Goal: Task Accomplishment & Management: Manage account settings

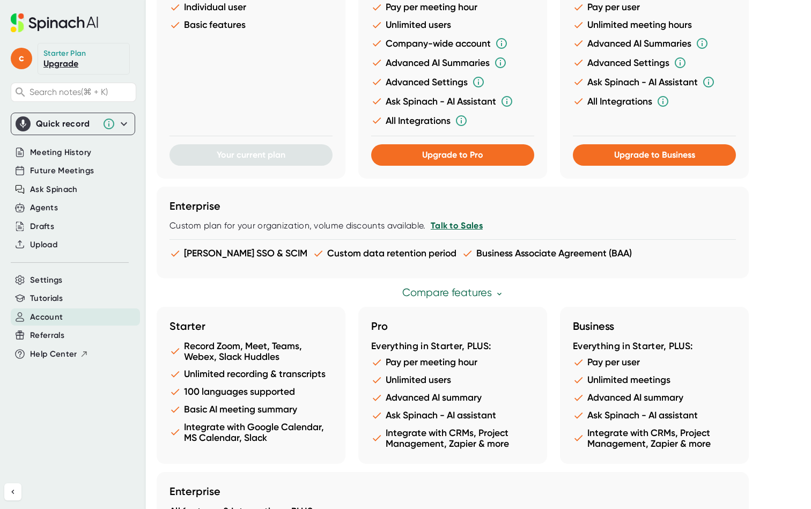
scroll to position [494, 0]
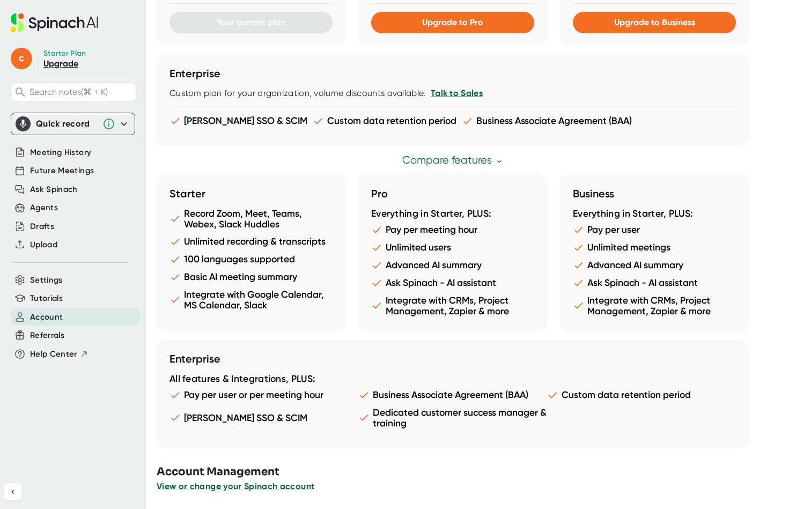
click at [263, 488] on span "View or change your Spinach account" at bounding box center [236, 486] width 158 height 10
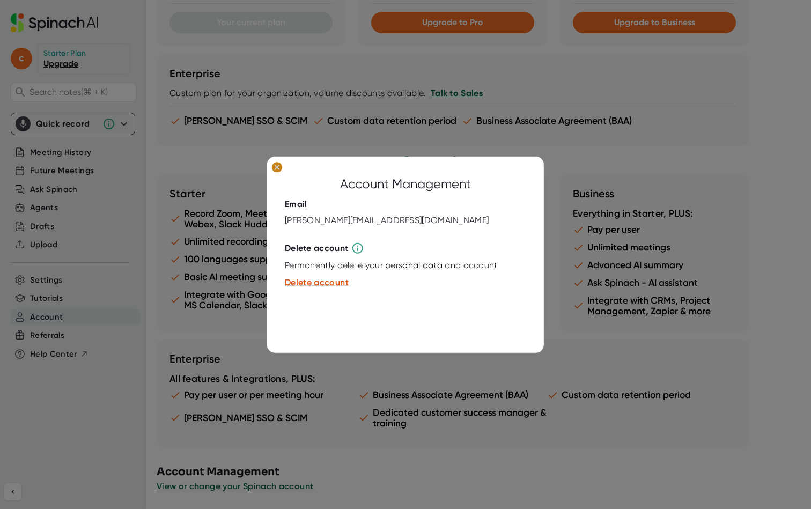
click at [275, 166] on ellipse at bounding box center [277, 167] width 10 height 11
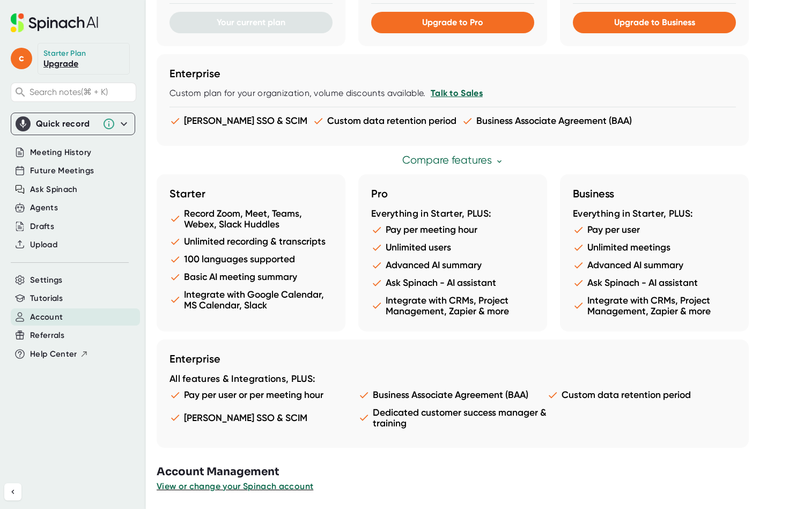
click at [127, 125] on icon at bounding box center [123, 123] width 13 height 13
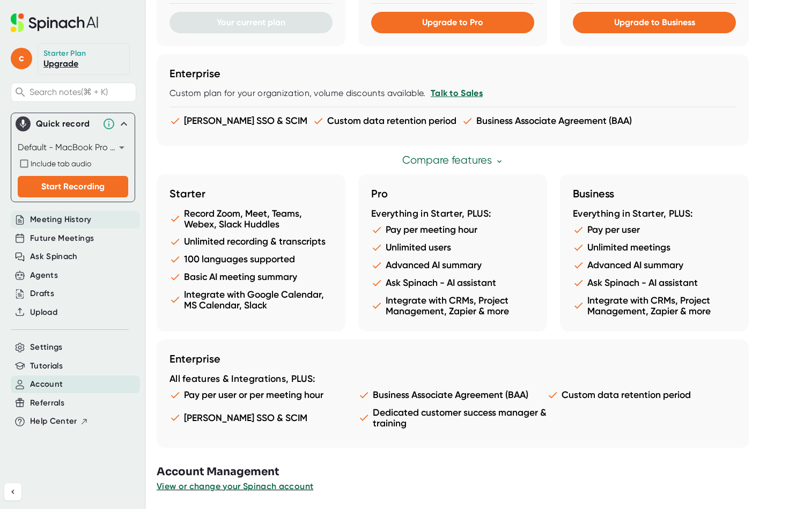
click at [75, 219] on span "Meeting History" at bounding box center [60, 219] width 61 height 12
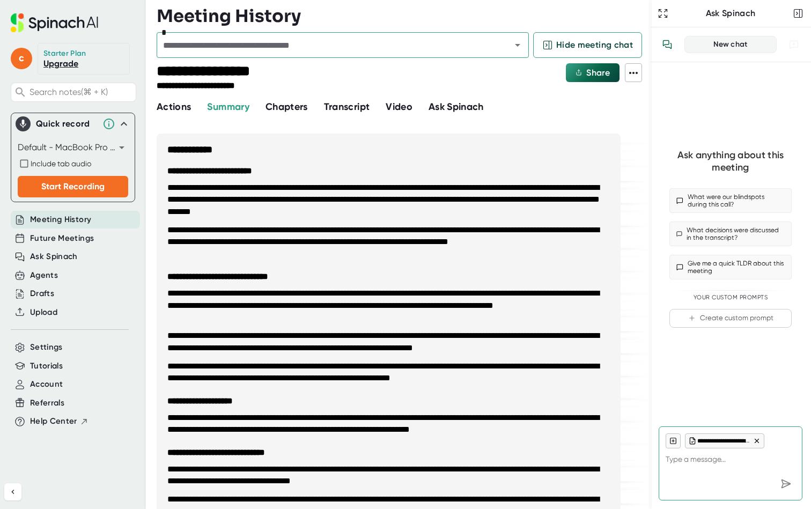
type textarea "x"
click at [73, 239] on span "Future Meetings" at bounding box center [62, 238] width 64 height 12
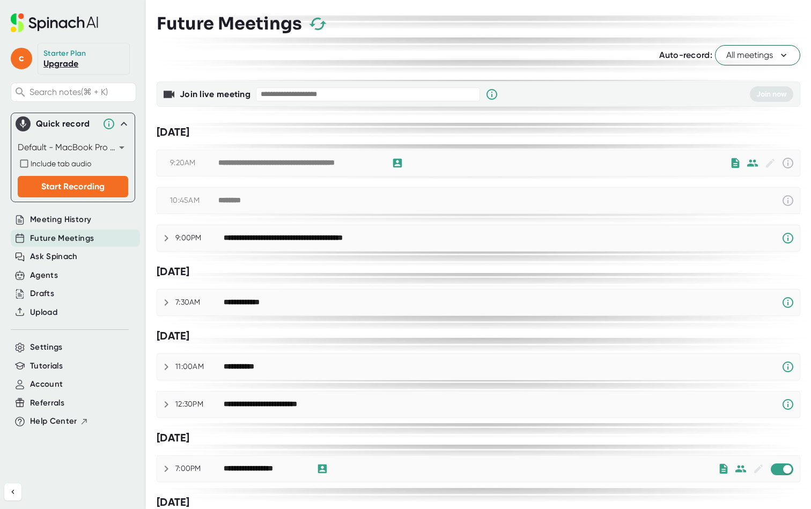
click at [349, 159] on div "**********" at bounding box center [299, 163] width 163 height 10
click at [781, 163] on icon at bounding box center [787, 163] width 13 height 13
click at [395, 164] on icon at bounding box center [397, 163] width 9 height 9
click at [404, 165] on div at bounding box center [399, 163] width 14 height 13
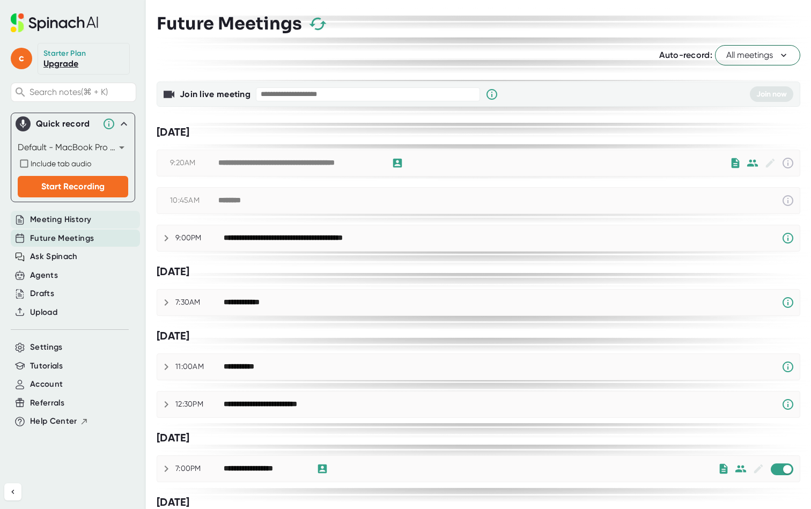
click at [93, 220] on div "Meeting History" at bounding box center [75, 220] width 129 height 18
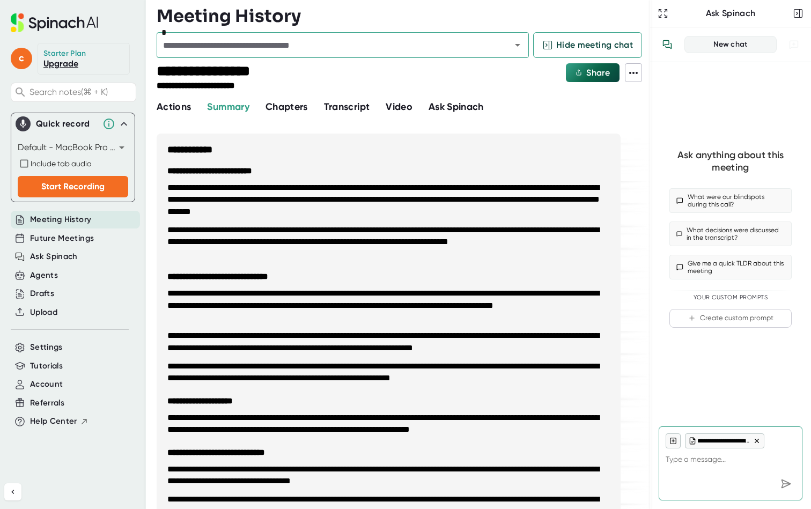
click at [311, 105] on div "Chapters" at bounding box center [294, 107] width 58 height 14
click at [304, 105] on span "Chapters" at bounding box center [286, 107] width 42 height 12
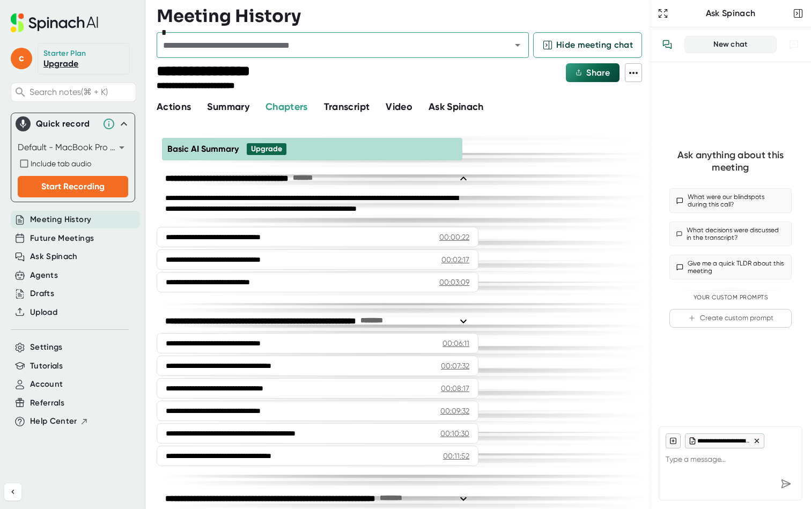
click at [352, 106] on span "Transcript" at bounding box center [347, 107] width 46 height 12
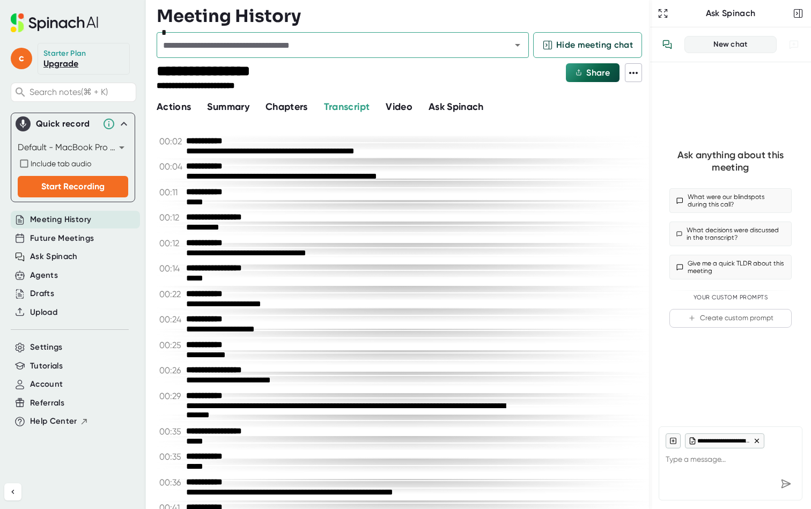
click at [403, 104] on span "Video" at bounding box center [399, 107] width 27 height 12
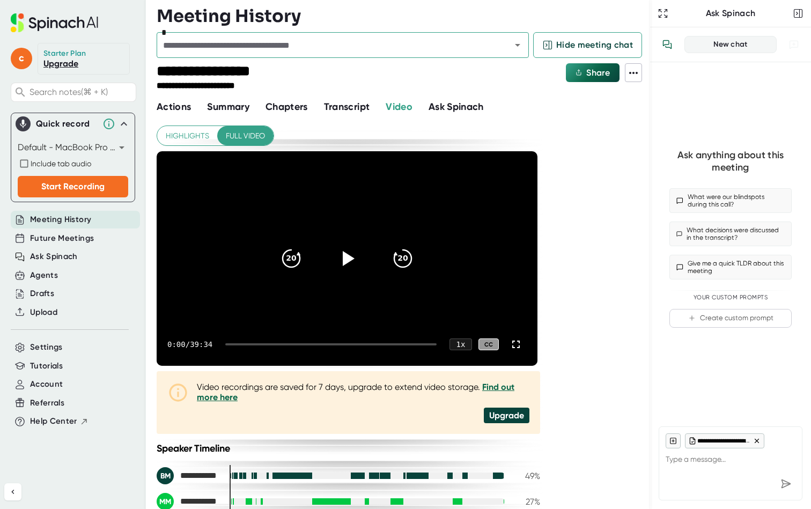
click at [78, 230] on div "Future Meetings" at bounding box center [73, 238] width 124 height 19
click at [78, 223] on span "Meeting History" at bounding box center [60, 219] width 61 height 12
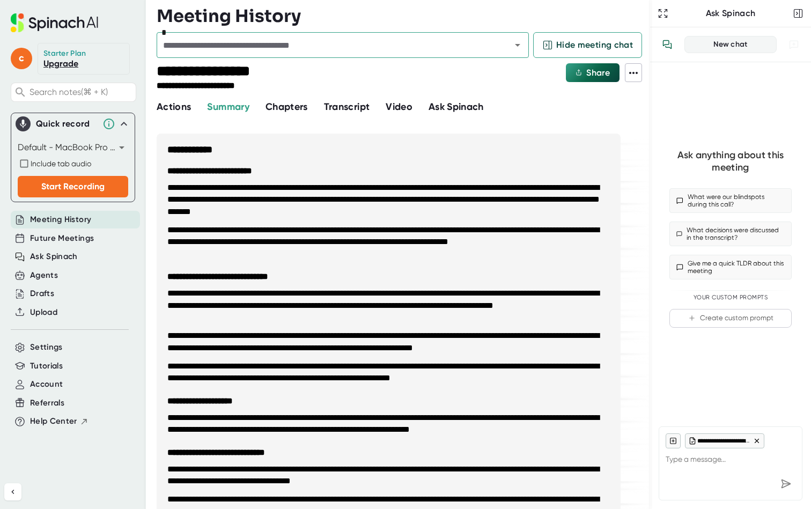
click at [176, 102] on span "Actions" at bounding box center [174, 107] width 34 height 12
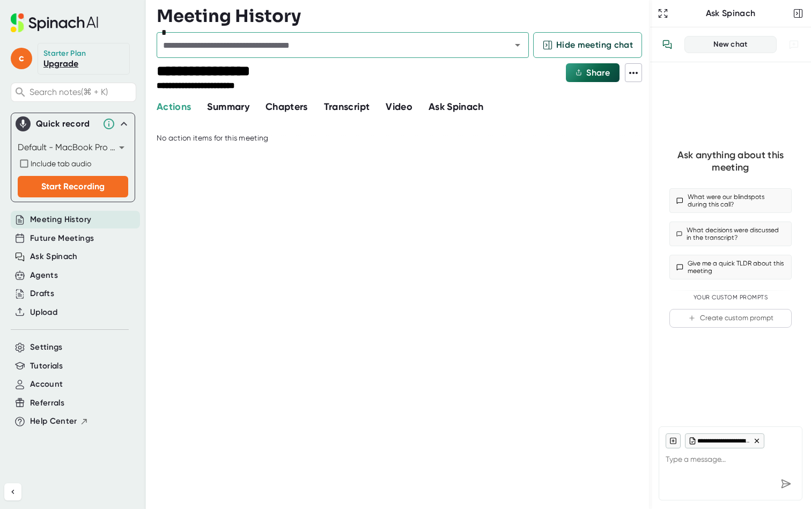
click at [631, 72] on icon at bounding box center [633, 73] width 9 height 2
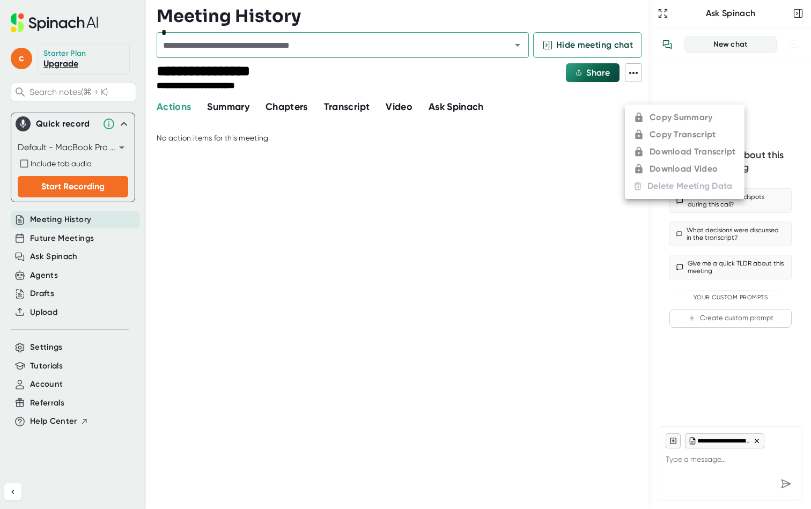
click at [91, 233] on div at bounding box center [405, 254] width 811 height 509
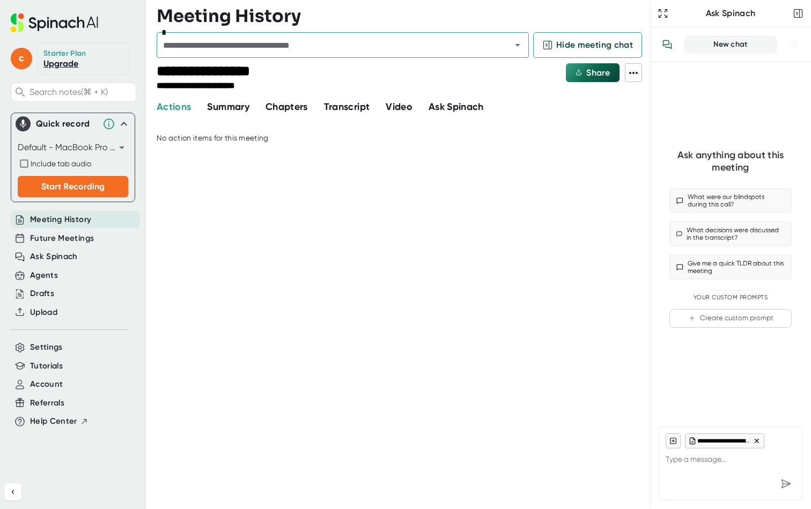
click at [81, 223] on span "Meeting History" at bounding box center [60, 219] width 61 height 12
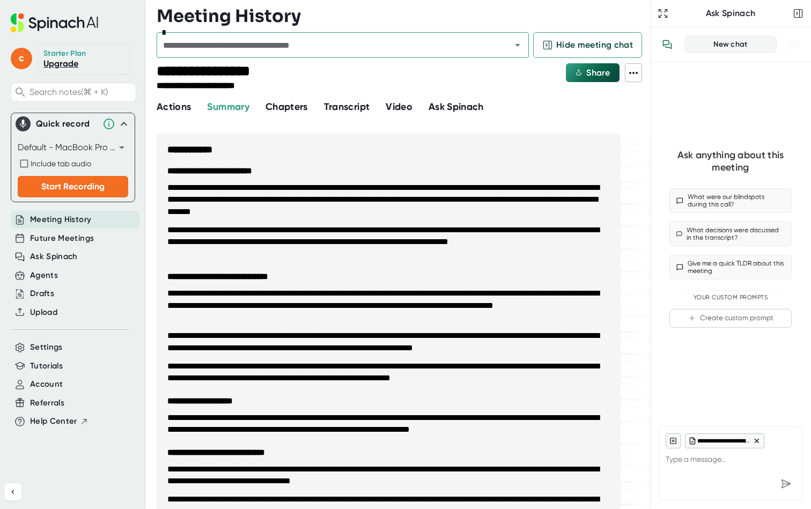
click at [84, 222] on span "Meeting History" at bounding box center [60, 219] width 61 height 12
click at [392, 47] on input "text" at bounding box center [327, 45] width 334 height 15
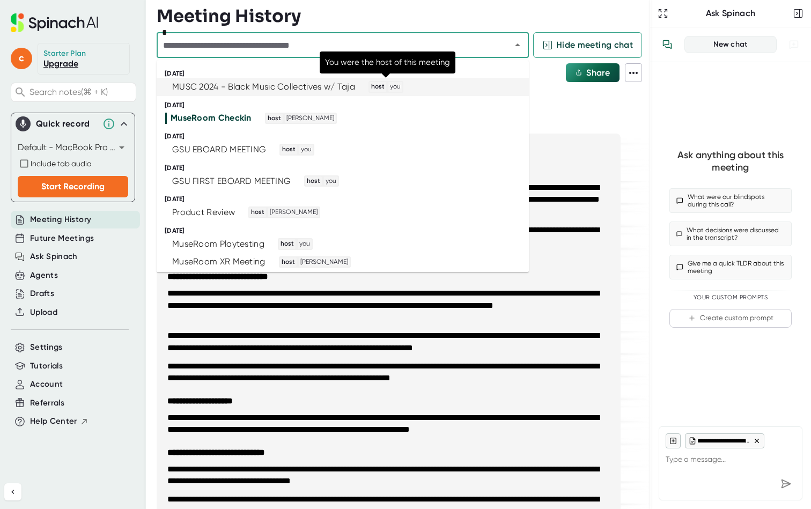
click at [394, 90] on span "you" at bounding box center [395, 87] width 14 height 10
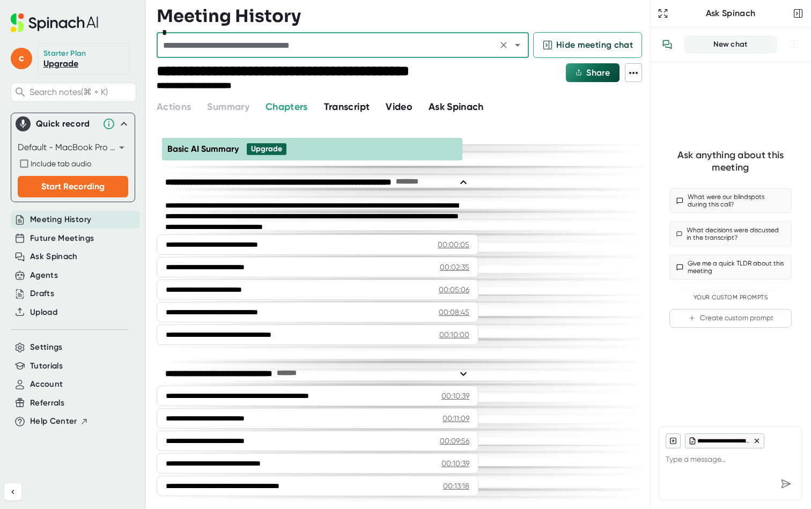
click at [632, 80] on button at bounding box center [633, 72] width 17 height 19
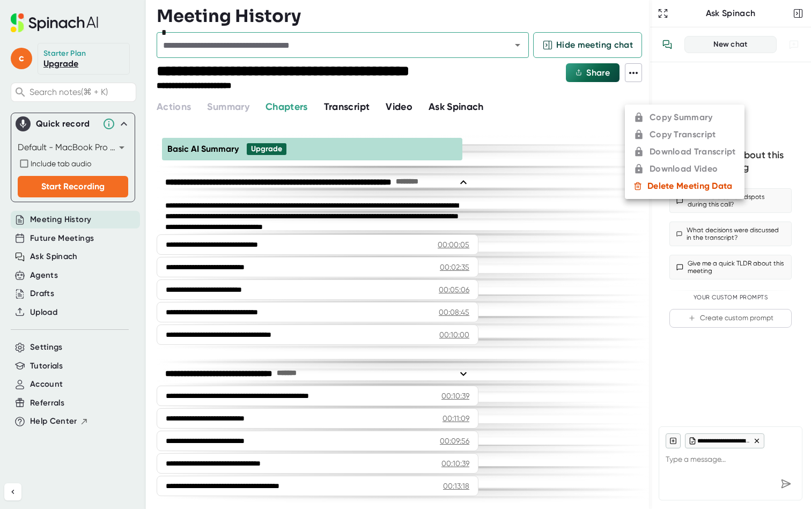
click at [412, 86] on div at bounding box center [405, 254] width 811 height 509
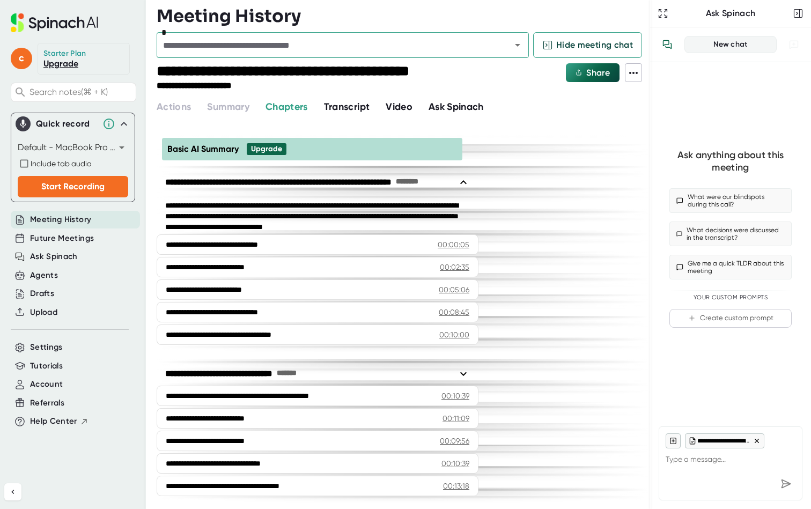
click at [360, 102] on span "Transcript" at bounding box center [347, 107] width 46 height 12
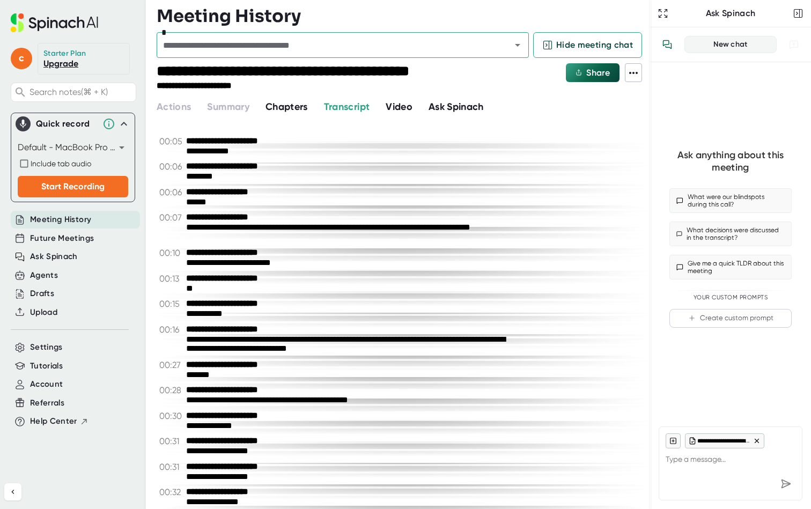
click at [405, 104] on span "Video" at bounding box center [399, 107] width 27 height 12
type textarea "x"
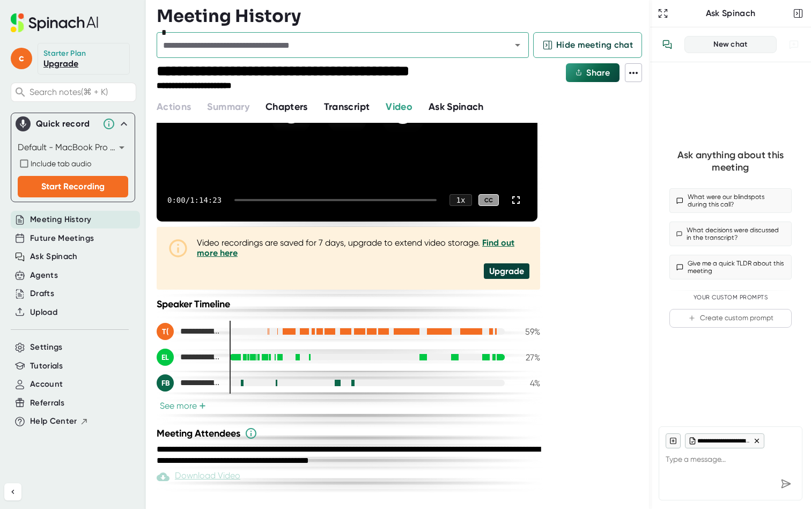
scroll to position [145, 0]
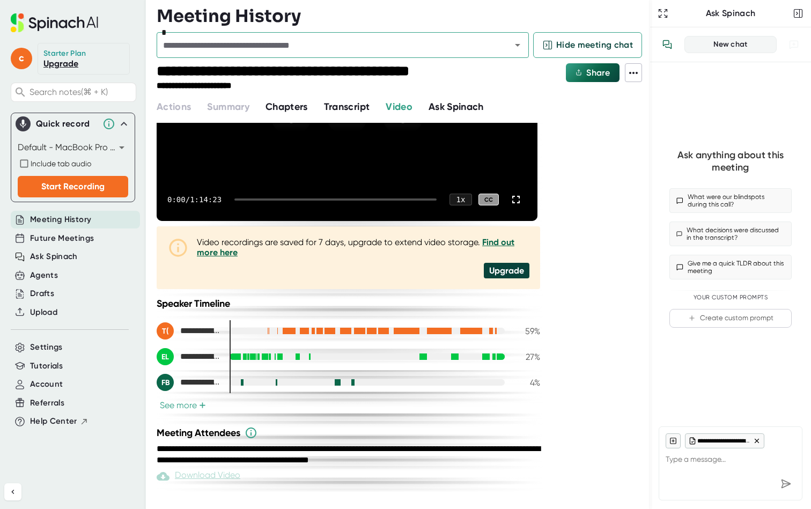
click at [191, 408] on button "See more +" at bounding box center [183, 405] width 53 height 11
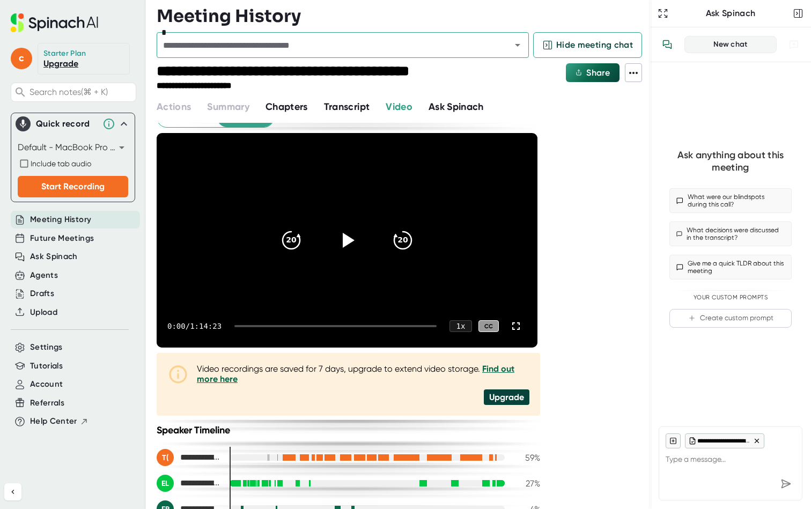
scroll to position [0, 0]
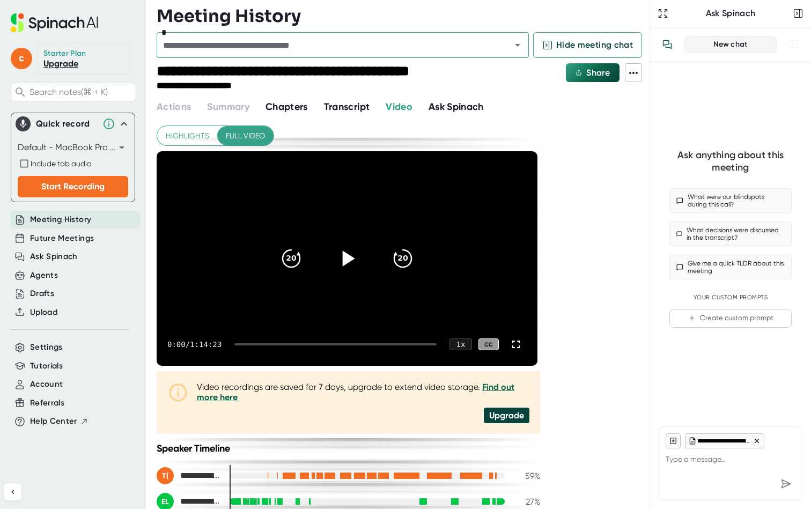
click at [341, 258] on icon at bounding box center [347, 258] width 27 height 27
click at [286, 347] on div "0:01 / 1:14:23 1 x CC" at bounding box center [347, 344] width 381 height 43
click at [277, 345] on div "0:01 / 1:14:23 1 x CC" at bounding box center [347, 344] width 381 height 43
drag, startPoint x: 273, startPoint y: 342, endPoint x: 295, endPoint y: 341, distance: 22.0
click at [295, 341] on div "0:02 / 1:14:23 1 x CC" at bounding box center [347, 344] width 381 height 43
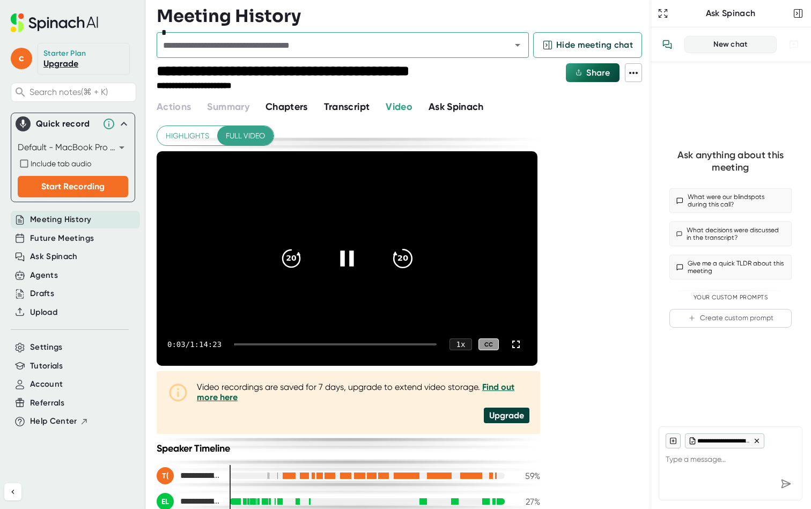
click at [404, 253] on icon "20" at bounding box center [402, 258] width 27 height 27
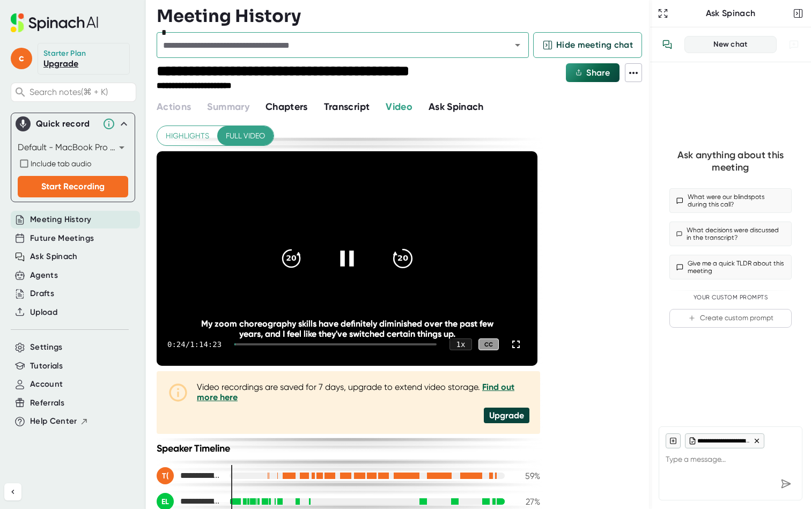
click at [404, 253] on icon "20" at bounding box center [402, 258] width 27 height 27
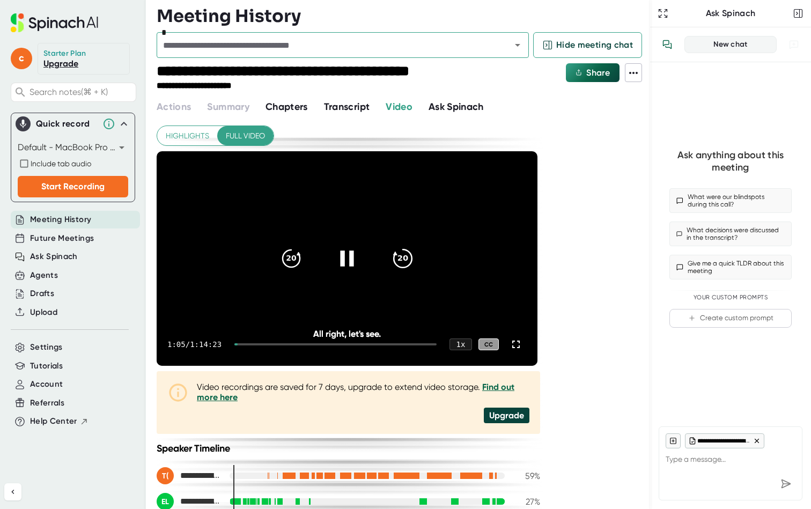
click at [404, 253] on icon "20" at bounding box center [402, 258] width 27 height 27
click at [401, 261] on icon "20" at bounding box center [402, 258] width 27 height 27
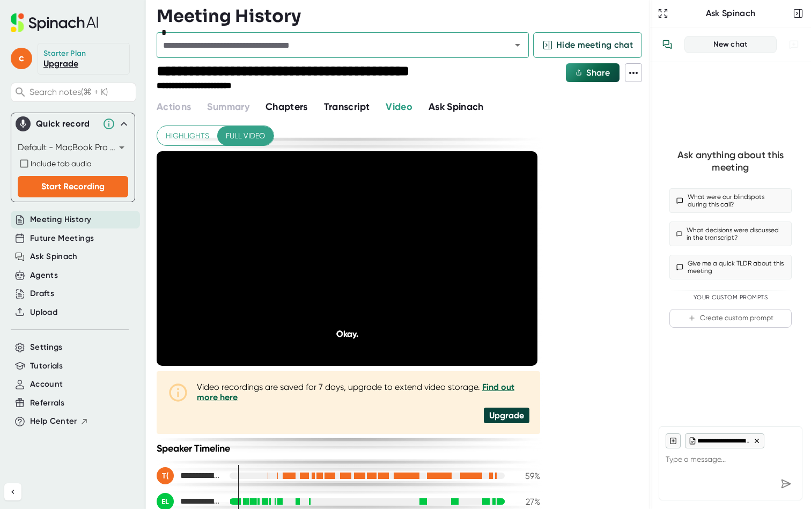
click at [381, 123] on div "**********" at bounding box center [350, 474] width 386 height 702
click at [352, 110] on span "Transcript" at bounding box center [347, 107] width 46 height 12
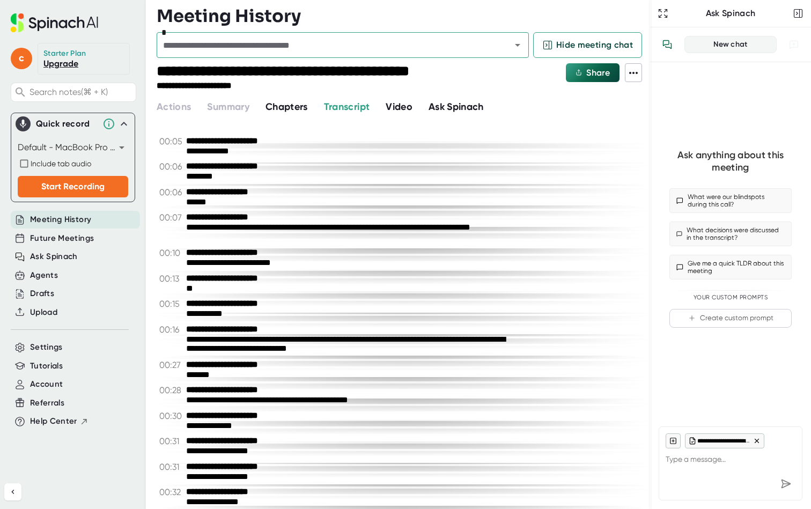
click at [291, 101] on span "Chapters" at bounding box center [286, 107] width 42 height 12
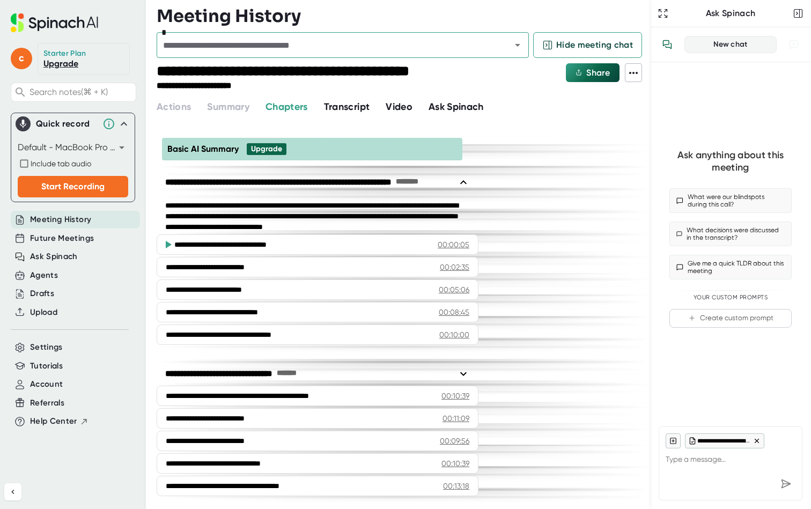
click at [449, 108] on span "Ask Spinach" at bounding box center [456, 107] width 55 height 12
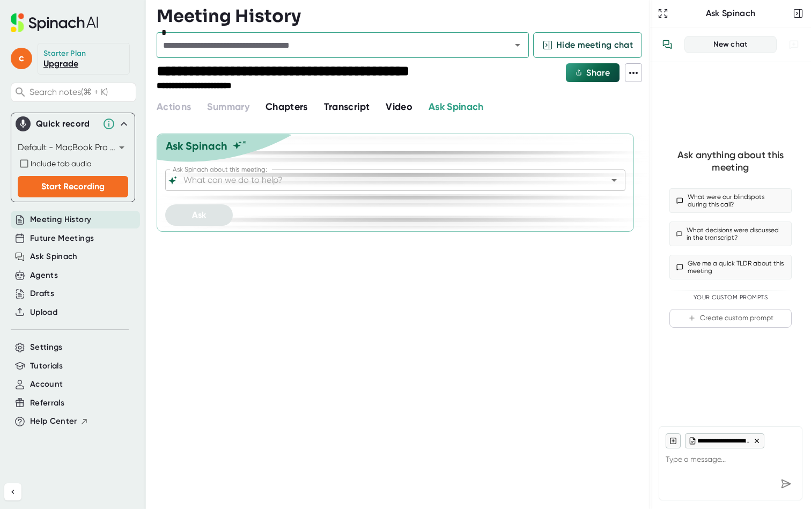
click at [407, 106] on span "Video" at bounding box center [399, 107] width 27 height 12
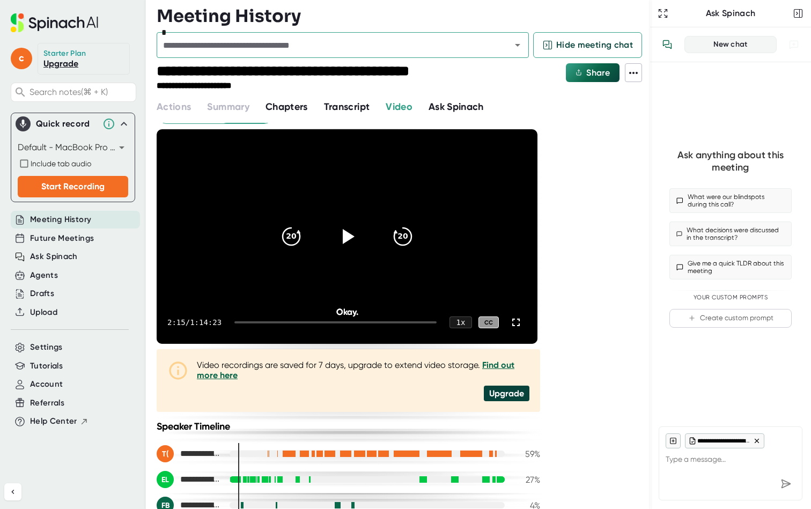
scroll to position [24, 0]
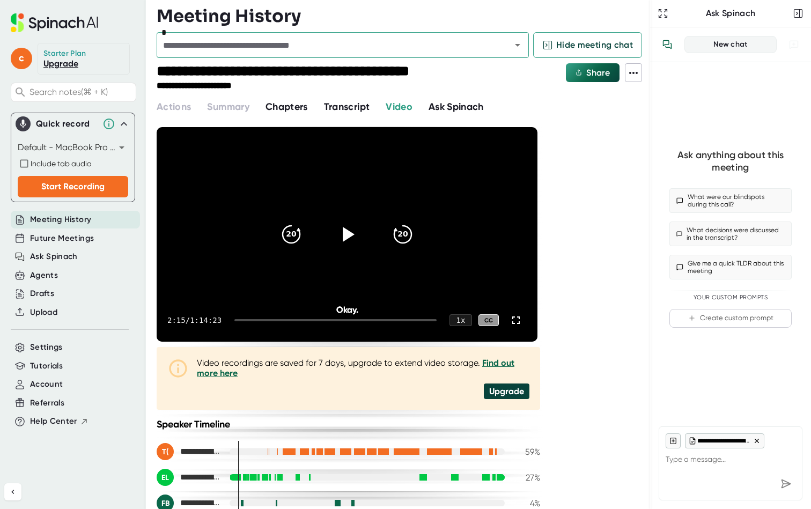
click at [361, 104] on span "Transcript" at bounding box center [347, 107] width 46 height 12
type textarea "x"
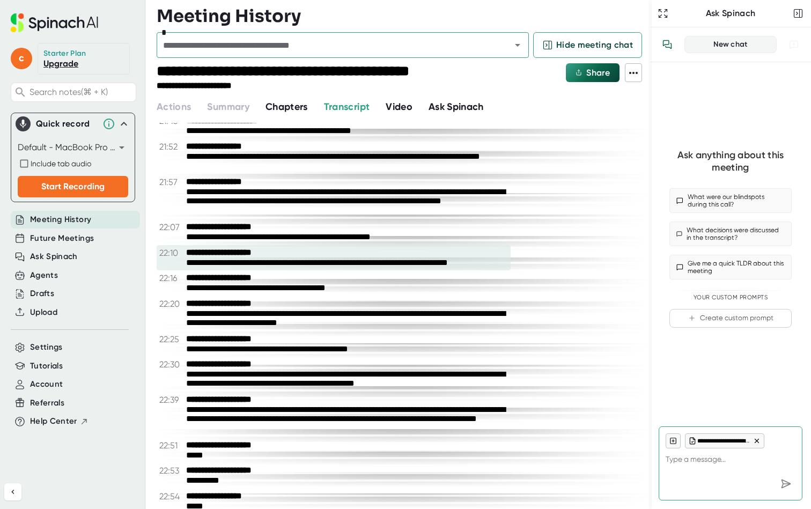
scroll to position [9272, 0]
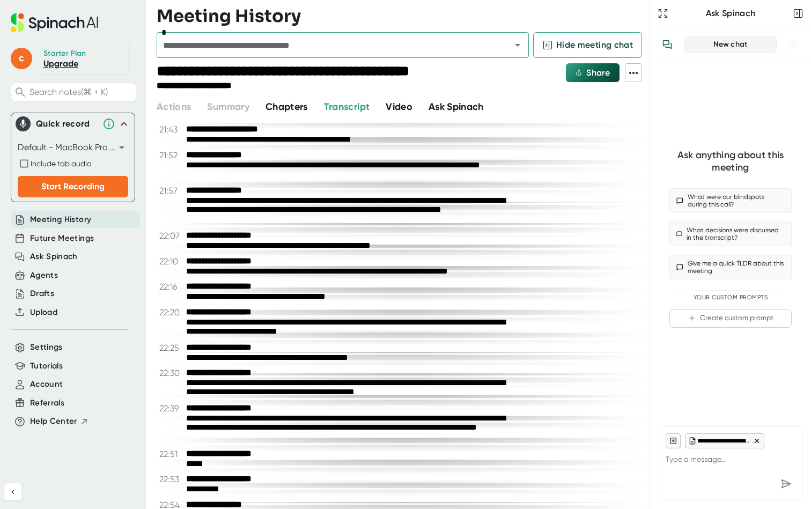
click at [638, 79] on span at bounding box center [633, 73] width 16 height 14
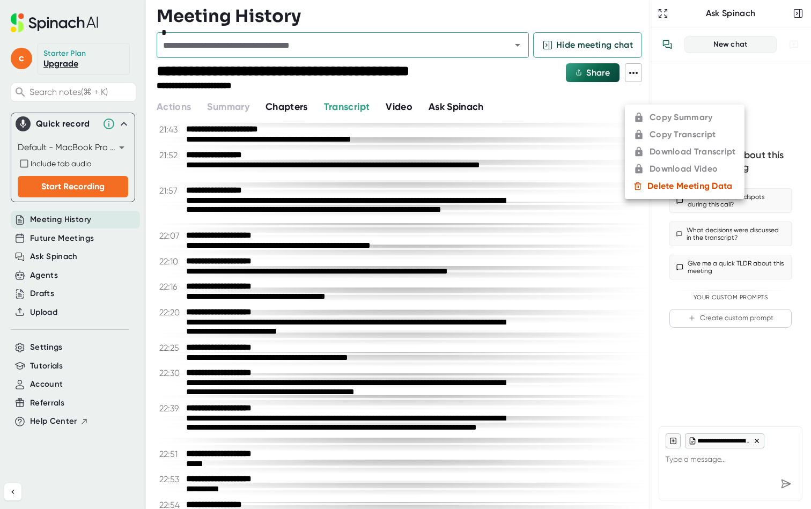
click at [658, 138] on ul "Copy Summary Copy Transcript Download Transcript Download Video Delete Meeting …" at bounding box center [685, 152] width 120 height 94
click at [658, 143] on ul "Copy Summary Copy Transcript Download Transcript Download Video Delete Meeting …" at bounding box center [685, 152] width 120 height 94
click at [561, 95] on div at bounding box center [405, 254] width 811 height 509
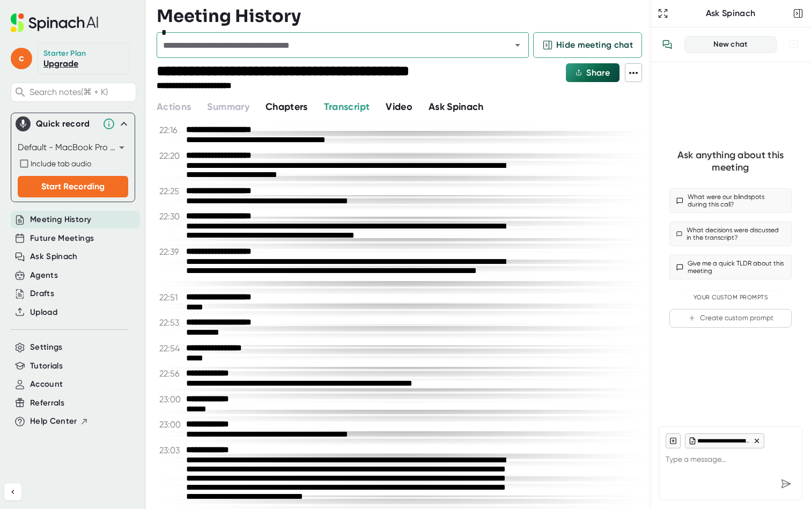
scroll to position [9540, 0]
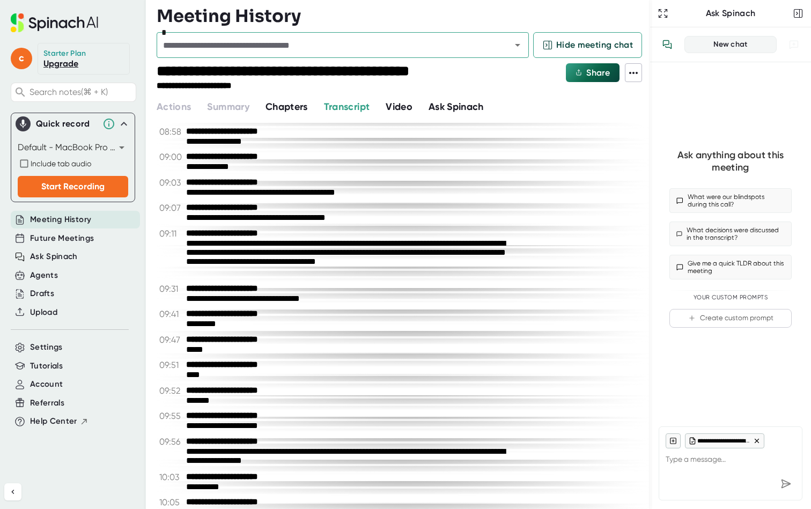
scroll to position [4455, 0]
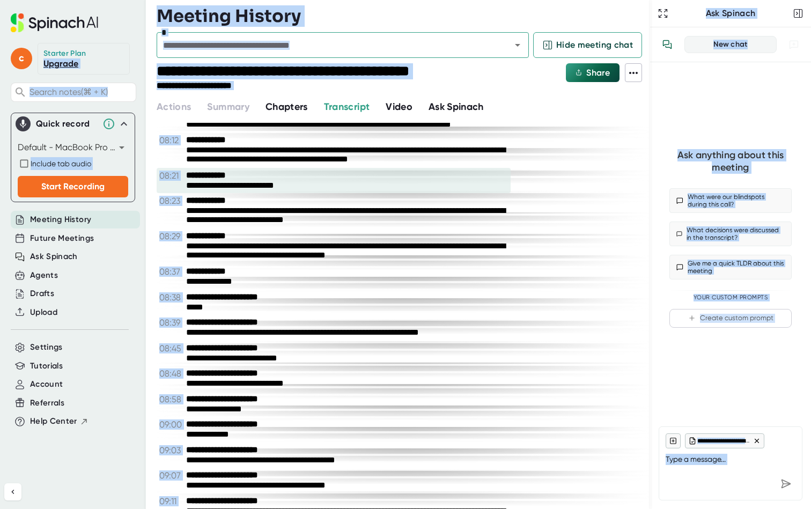
click at [320, 168] on div "**********" at bounding box center [334, 181] width 354 height 26
type textarea "x"
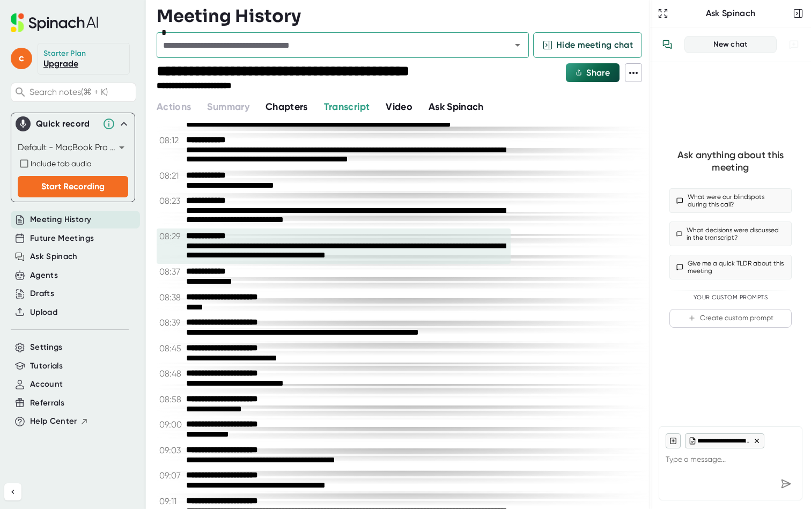
drag, startPoint x: 257, startPoint y: 148, endPoint x: 417, endPoint y: 262, distance: 195.7
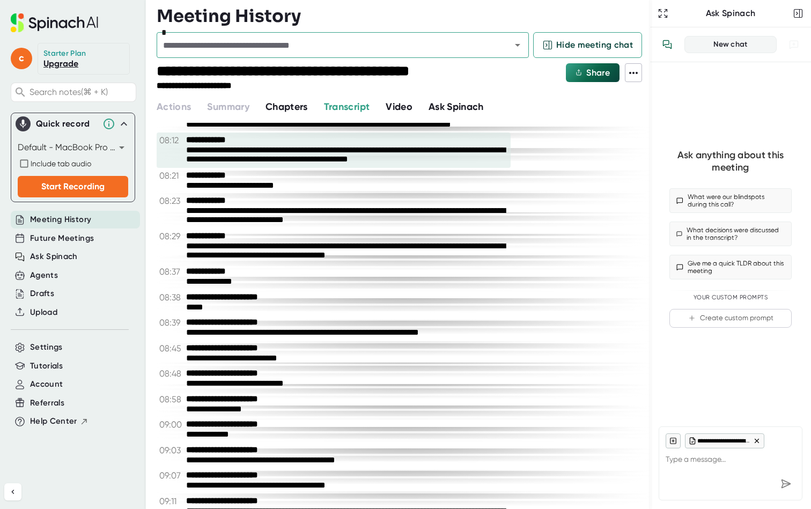
click at [249, 158] on div "**********" at bounding box center [347, 155] width 322 height 20
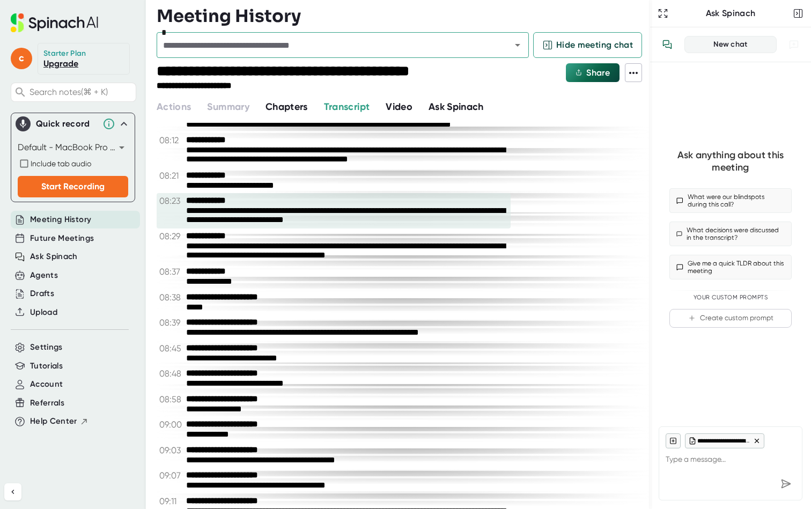
drag, startPoint x: 188, startPoint y: 135, endPoint x: 355, endPoint y: 209, distance: 182.5
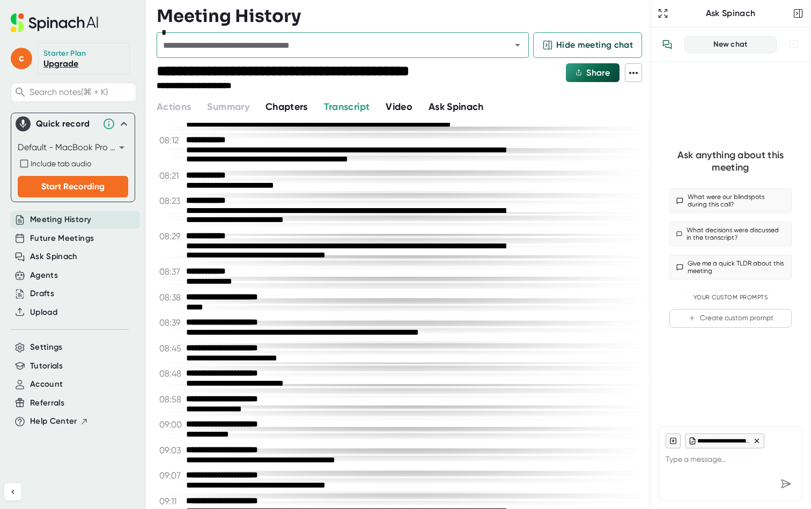
click at [424, 101] on div "Video" at bounding box center [407, 107] width 43 height 14
click at [412, 107] on span "Video" at bounding box center [399, 107] width 27 height 12
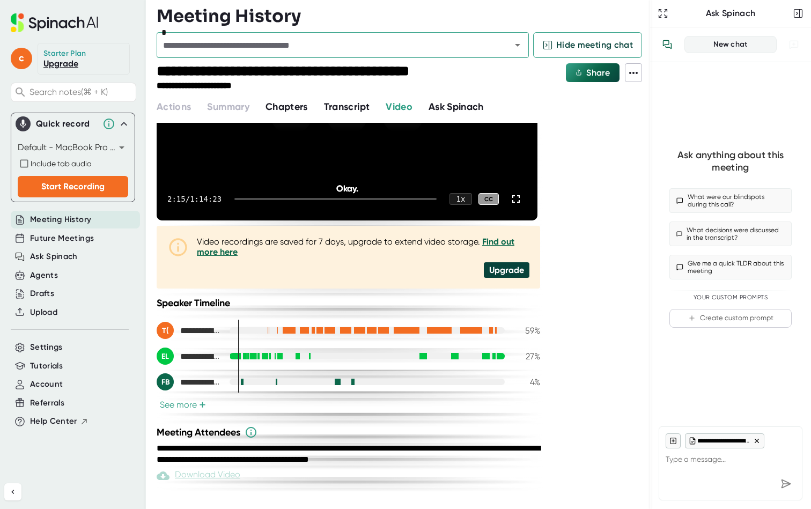
scroll to position [145, 0]
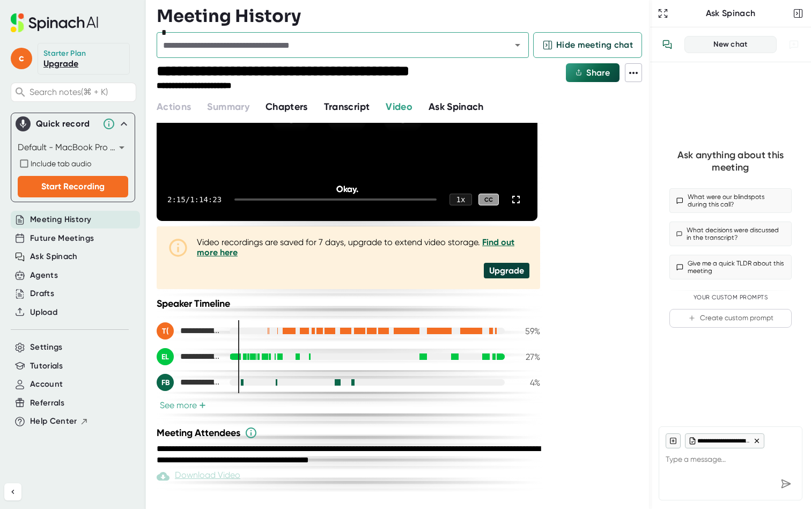
click at [454, 109] on span "Ask Spinach" at bounding box center [456, 107] width 55 height 12
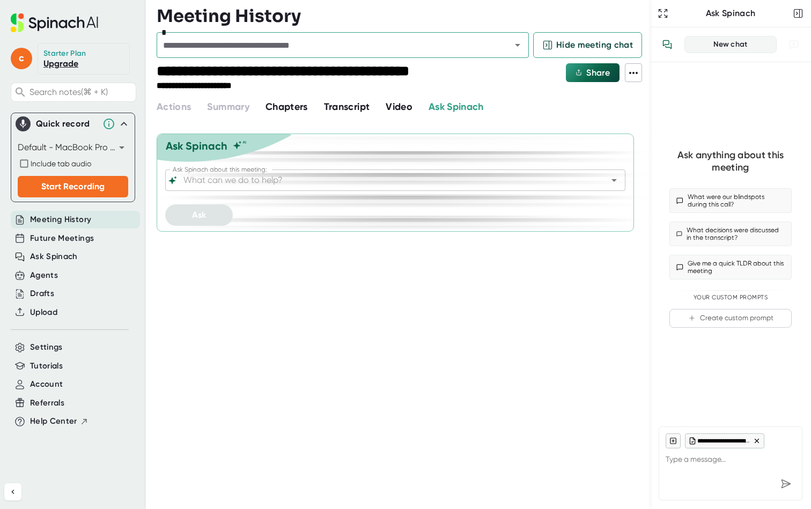
click at [401, 109] on span "Video" at bounding box center [399, 107] width 27 height 12
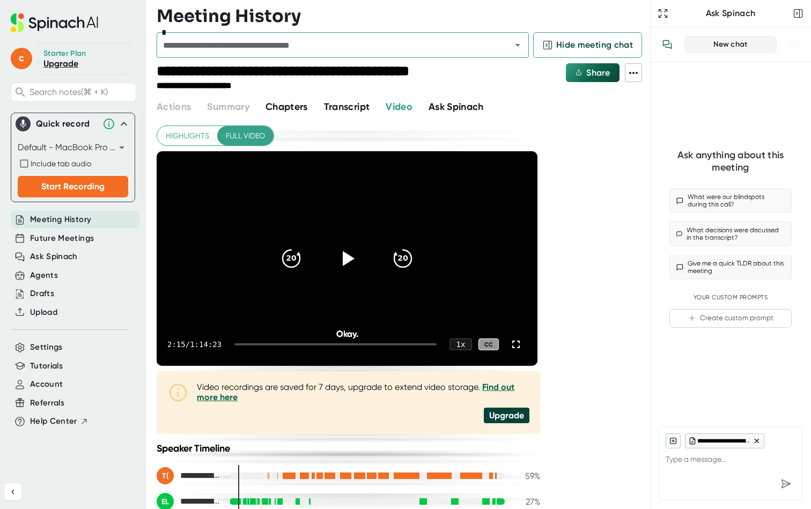
click at [353, 108] on span "Transcript" at bounding box center [347, 107] width 46 height 12
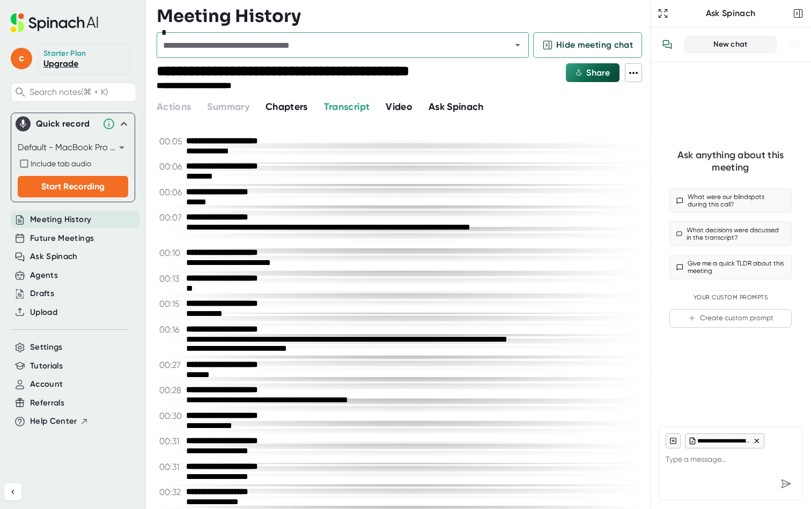
type textarea "x"
click at [695, 466] on textarea at bounding box center [731, 461] width 130 height 26
type textarea "i"
type textarea "x"
type textarea "if"
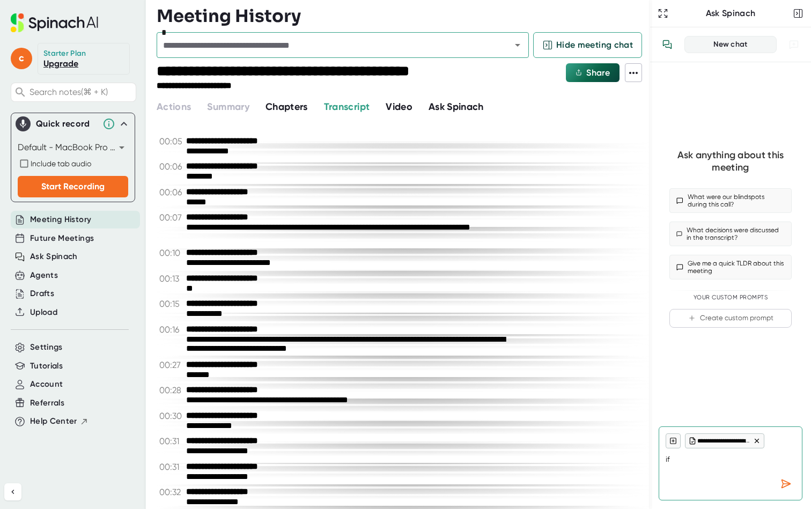
type textarea "x"
type textarea "if"
type textarea "x"
type textarea "if i"
type textarea "x"
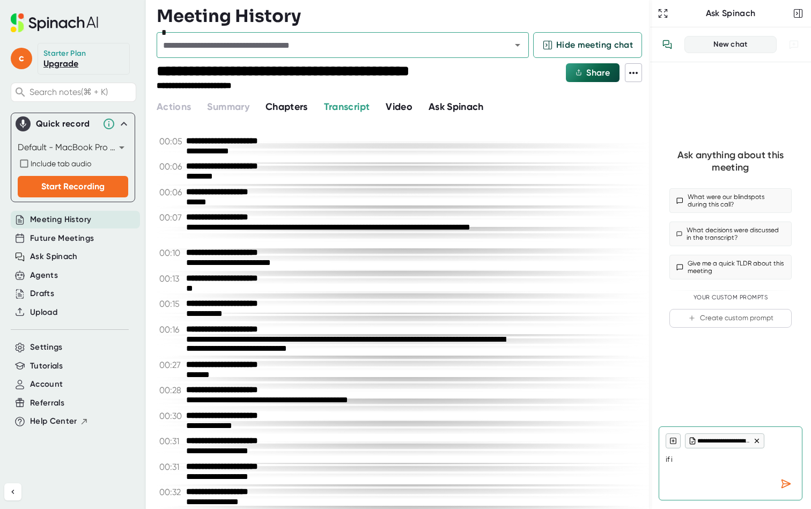
type textarea "if i"
type textarea "x"
type textarea "if i d"
type textarea "x"
type textarea "if i de"
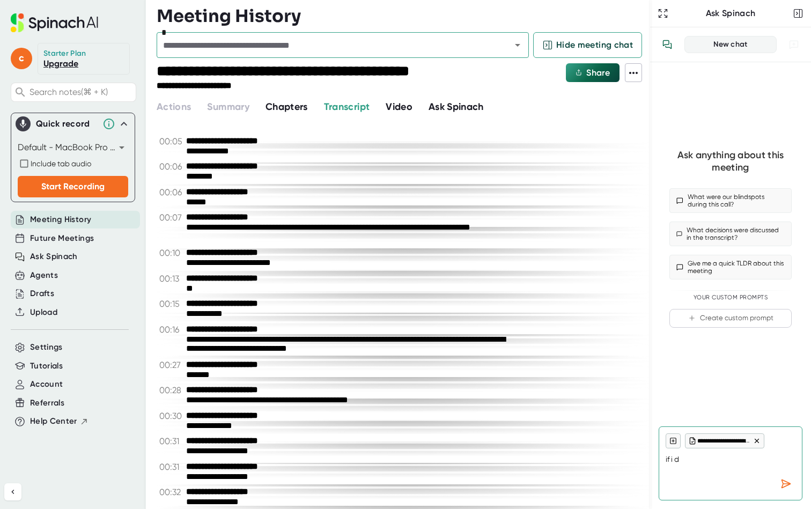
type textarea "x"
type textarea "if i del"
type textarea "x"
type textarea "if i delt"
type textarea "x"
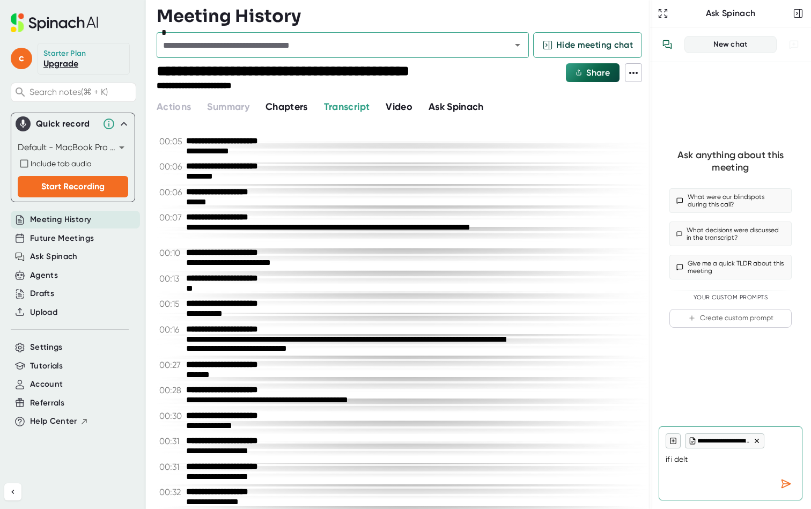
type textarea "if i delte"
type textarea "x"
type textarea "if i delted"
type textarea "x"
type textarea "if i delted"
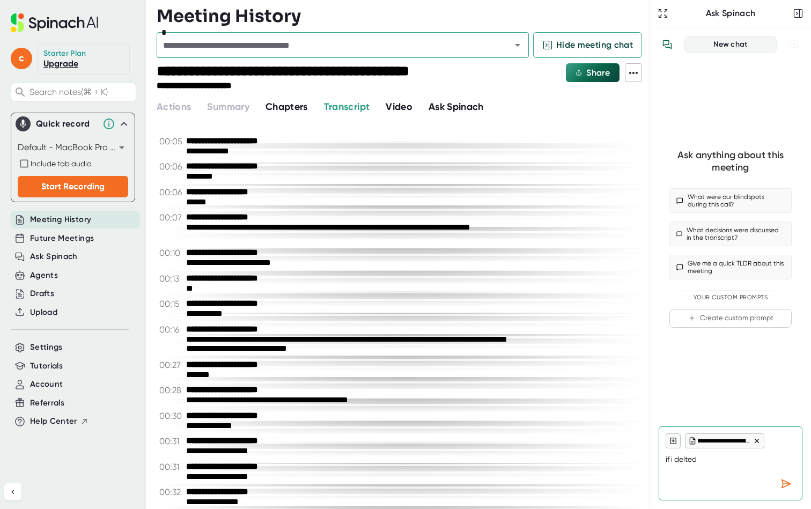
type textarea "x"
type textarea "if i delted t"
type textarea "x"
type textarea "if i delted"
type textarea "x"
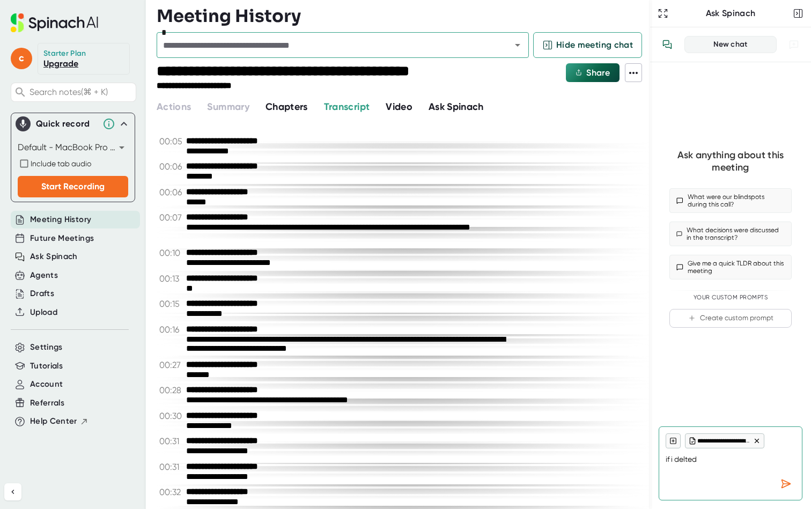
type textarea "if i delted"
type textarea "x"
type textarea "if i delte"
type textarea "x"
type textarea "if i delte"
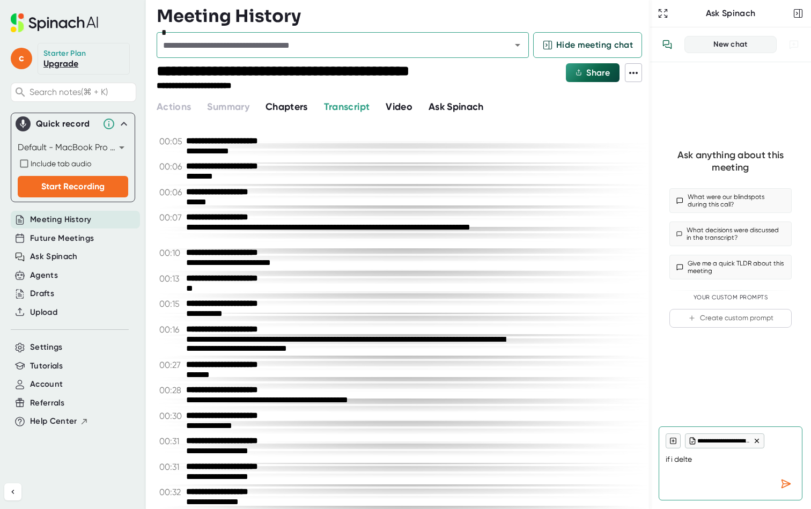
type textarea "x"
type textarea "if i delte t"
type textarea "x"
type textarea "if i delte th"
type textarea "x"
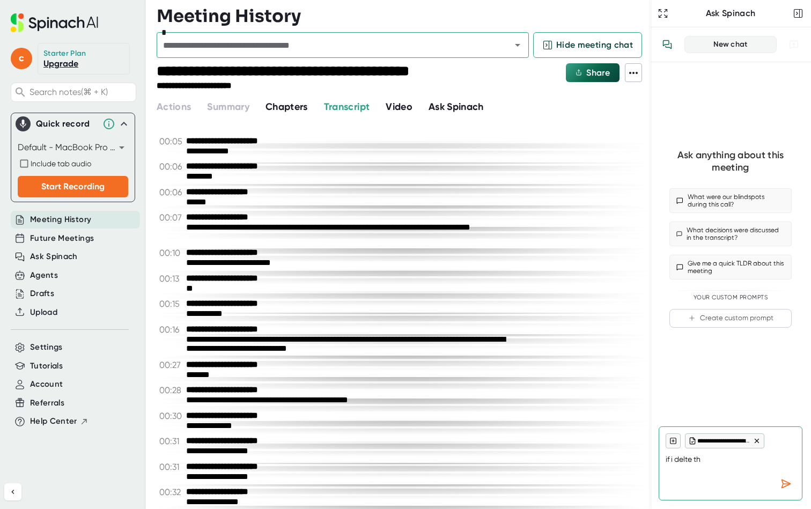
type textarea "if i delte t"
type textarea "x"
type textarea "if i delte"
type textarea "x"
type textarea "if i delte"
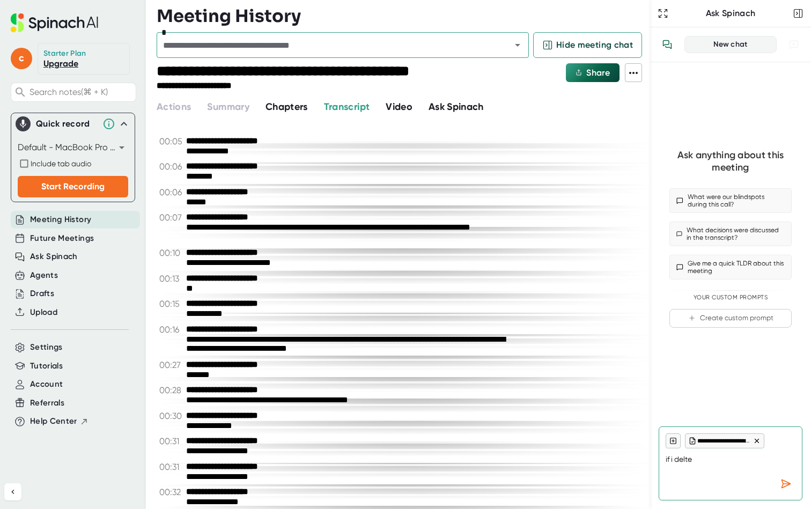
type textarea "x"
type textarea "if i delt"
type textarea "x"
type textarea "if i del"
type textarea "x"
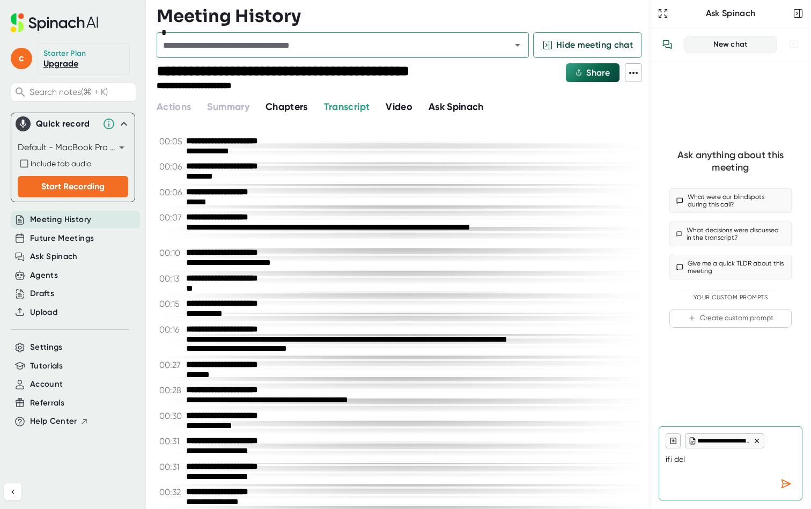
type textarea "if i dele"
type textarea "x"
type textarea "if i delet"
type textarea "x"
type textarea "if i deleth"
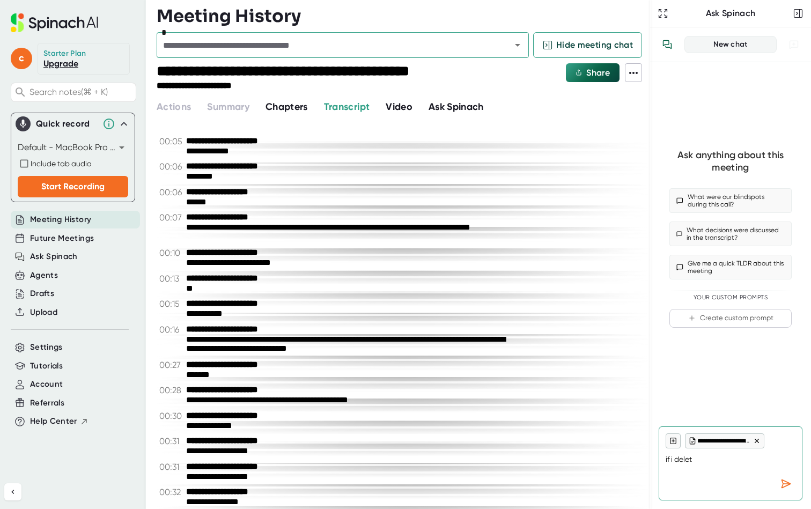
type textarea "x"
type textarea "if i delethe"
type textarea "x"
type textarea "if i deleth"
type textarea "x"
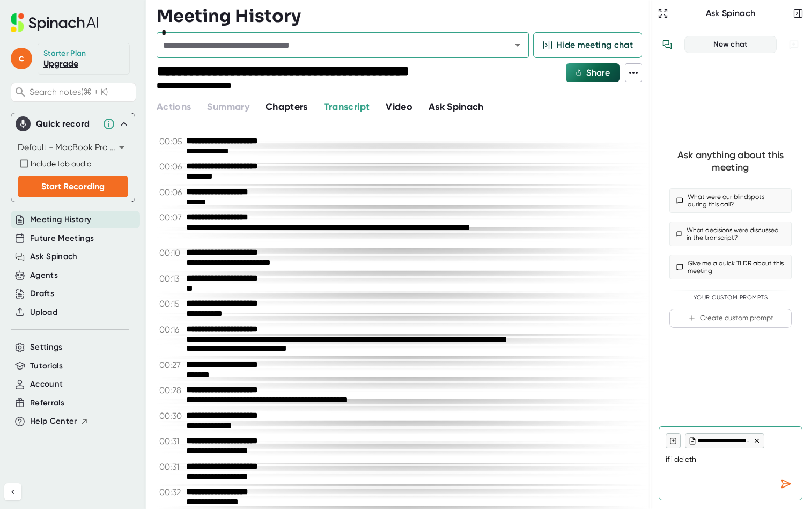
type textarea "if i delet"
type textarea "x"
type textarea "if i delete"
type textarea "x"
type textarea "if i delete"
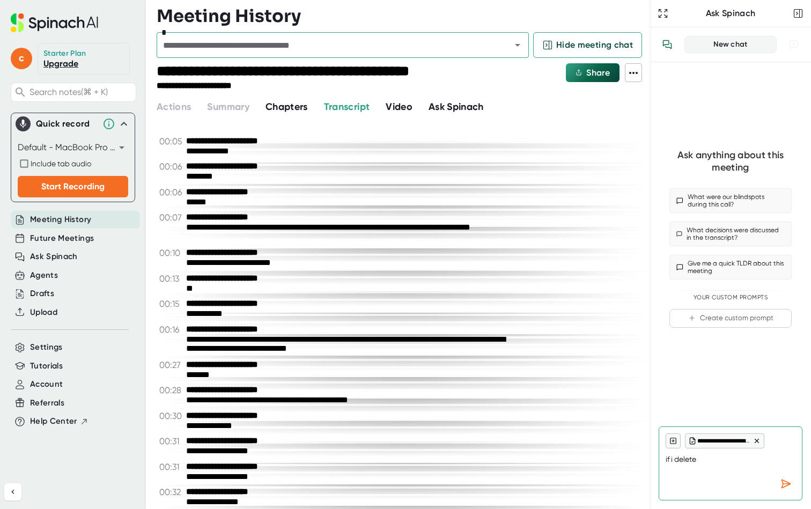
type textarea "x"
type textarea "if i delete t"
type textarea "x"
type textarea "if i delete th"
type textarea "x"
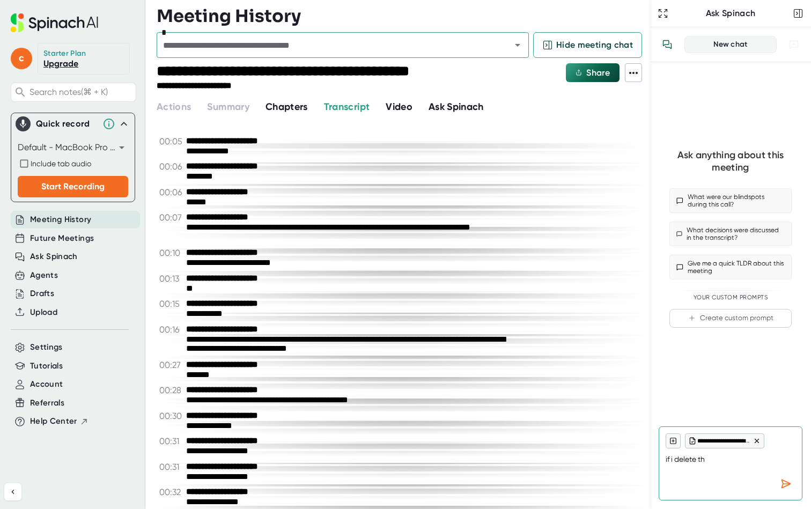
type textarea "if i delete thi"
type textarea "x"
type textarea "if i delete this"
type textarea "x"
type textarea "if i delete this"
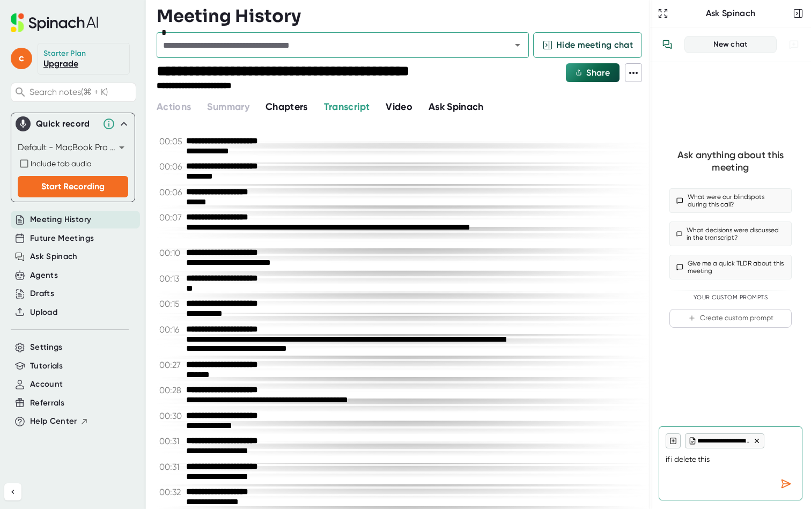
type textarea "x"
type textarea "if i delete this m"
type textarea "x"
type textarea "if i delete this me"
type textarea "x"
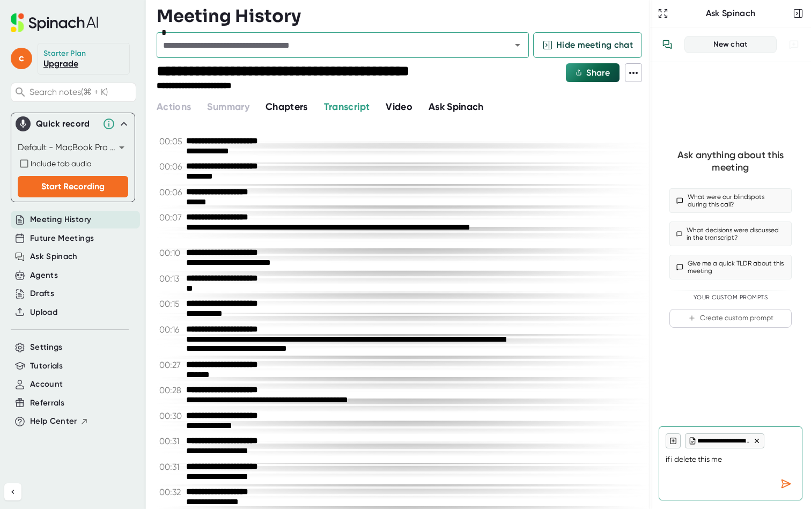
type textarea "if i delete this mee"
type textarea "x"
type textarea "if i delete this meet"
type textarea "x"
type textarea "if i delete this meeti"
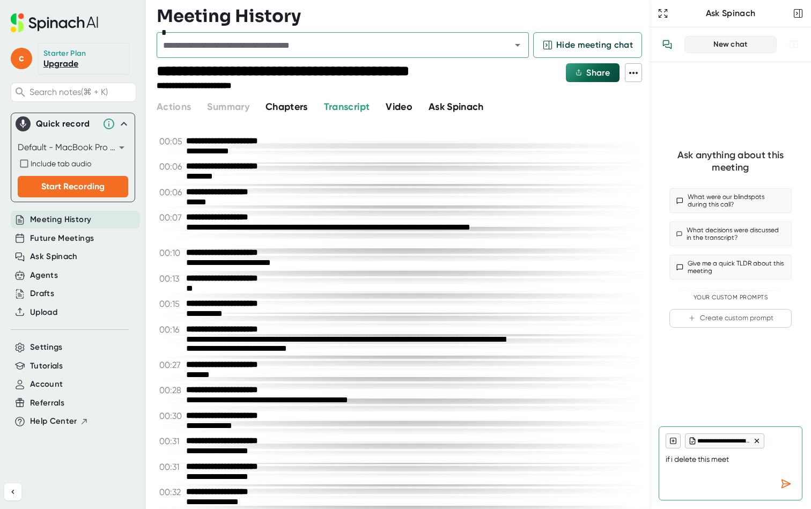
type textarea "x"
type textarea "if i delete this meetin"
type textarea "x"
type textarea "if i delete this meeting"
type textarea "x"
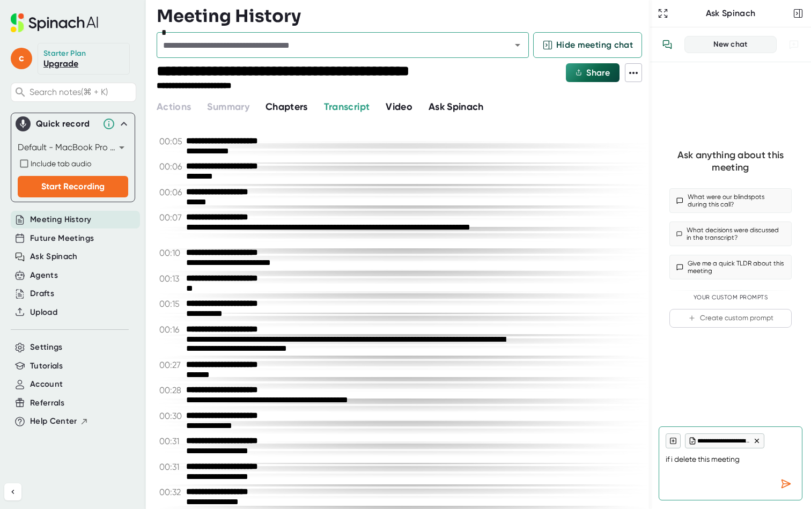
type textarea "if i delete this meeting"
type textarea "x"
type textarea "if i delete this meeting r"
type textarea "x"
type textarea "if i delete this meeting re"
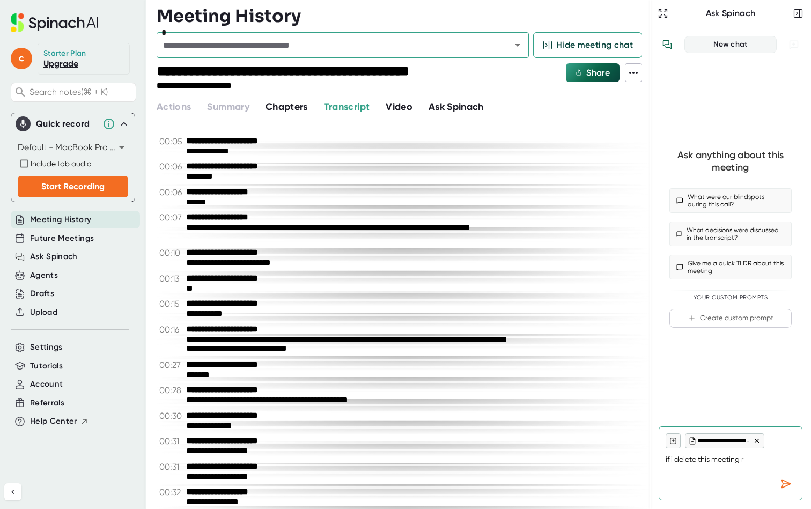
type textarea "x"
type textarea "if i delete this meeting rec"
type textarea "x"
type textarea "if i delete this meeting reca"
type textarea "x"
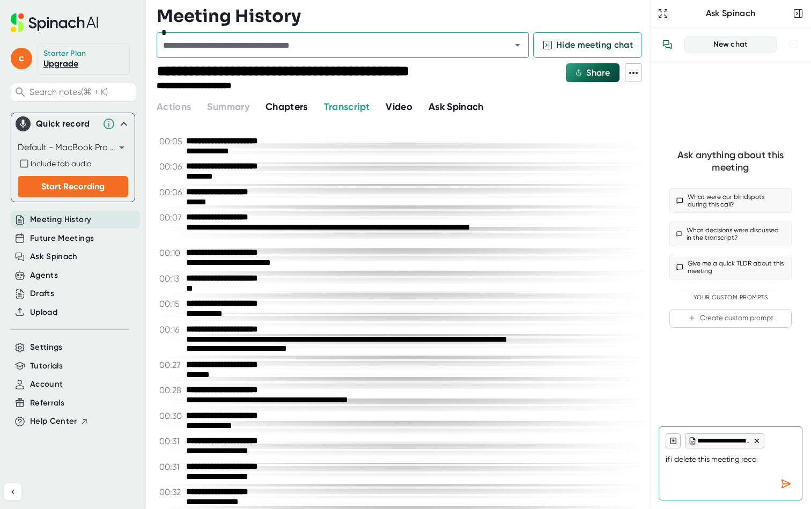
type textarea "if i delete this meeting recap"
type textarea "x"
type textarea "if i delete this meeting recap"
type textarea "x"
type textarea "if i delete this meeting recap w"
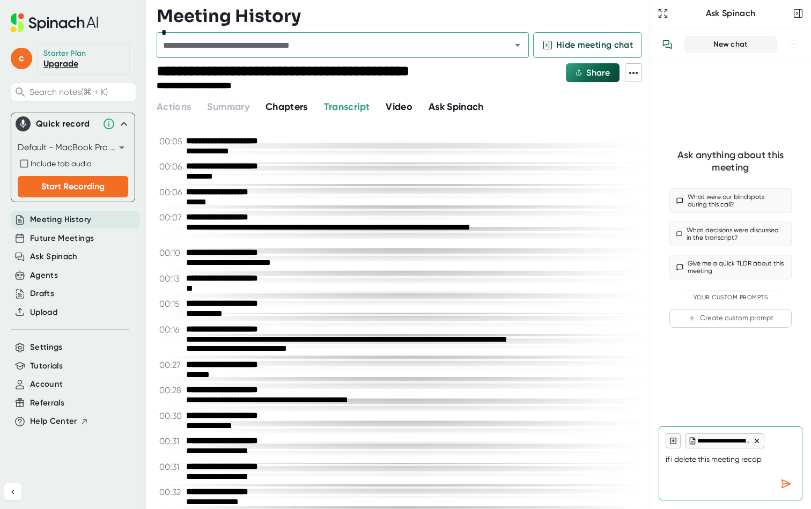
type textarea "x"
type textarea "if i delete this meeting recap wi"
type textarea "x"
type textarea "if i delete this meeting recap wit"
type textarea "x"
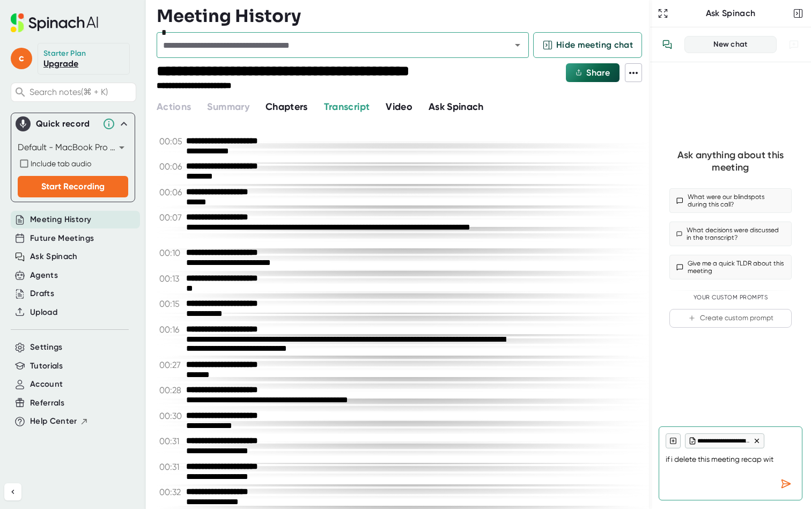
type textarea "if i delete this meeting recap with"
type textarea "x"
type textarea "if i delete this meeting recap with"
type textarea "x"
type textarea "if i delete this meeting recap with i"
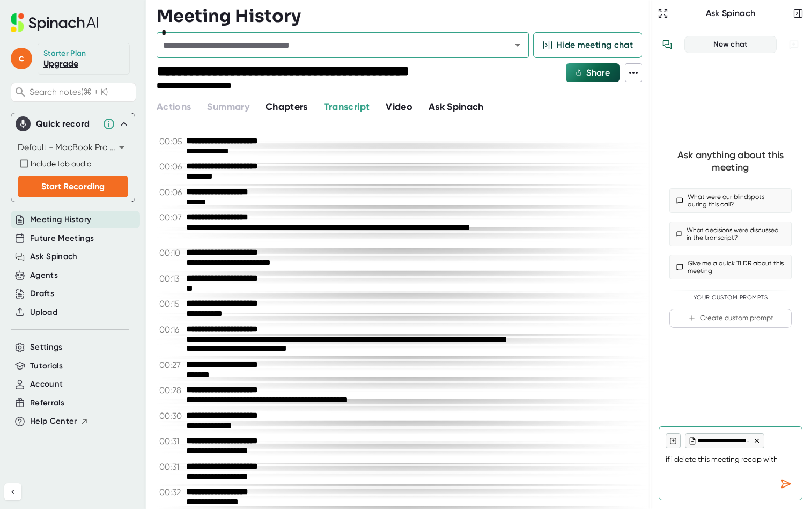
type textarea "x"
type textarea "if i delete this meeting recap with it"
type textarea "x"
type textarea "if i delete this meeting recap with i"
type textarea "x"
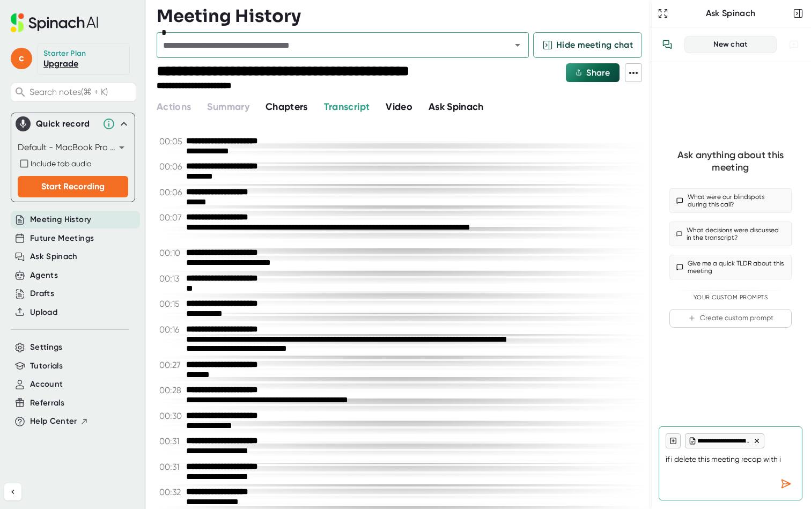
type textarea "if i delete this meeting recap with"
type textarea "x"
type textarea "if i delete this meeting recap with"
type textarea "x"
type textarea "if i delete this meeting recap wit"
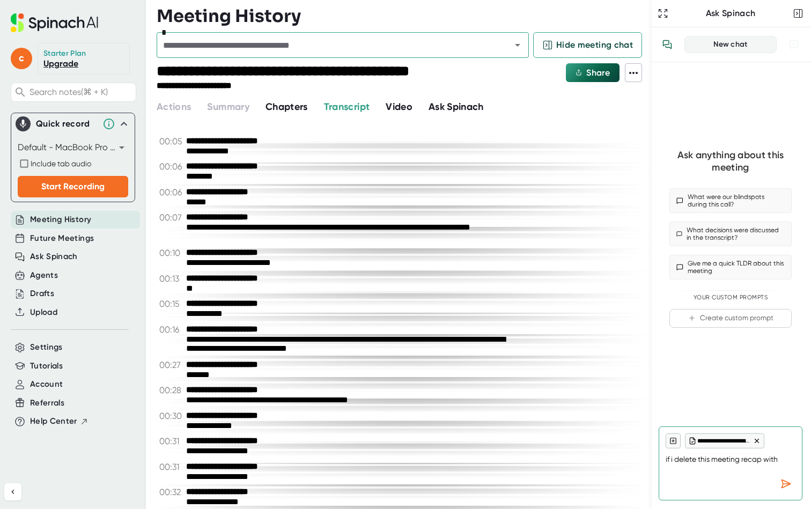
type textarea "x"
type textarea "if i delete this meeting recap wit;l"
type textarea "x"
type textarea "if i delete this meeting recap wit;"
type textarea "x"
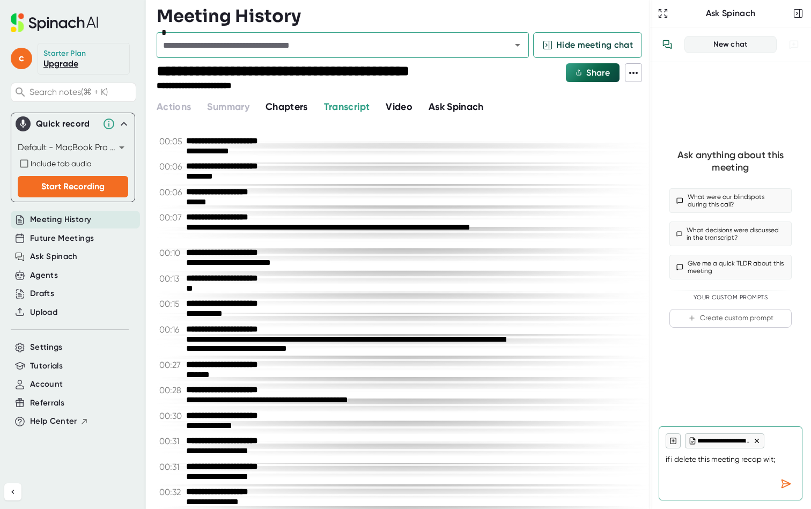
type textarea "if i delete this meeting recap wit"
type textarea "x"
type textarea "if i delete this meeting recap wi"
type textarea "x"
type textarea "if i delete this meeting recap wil"
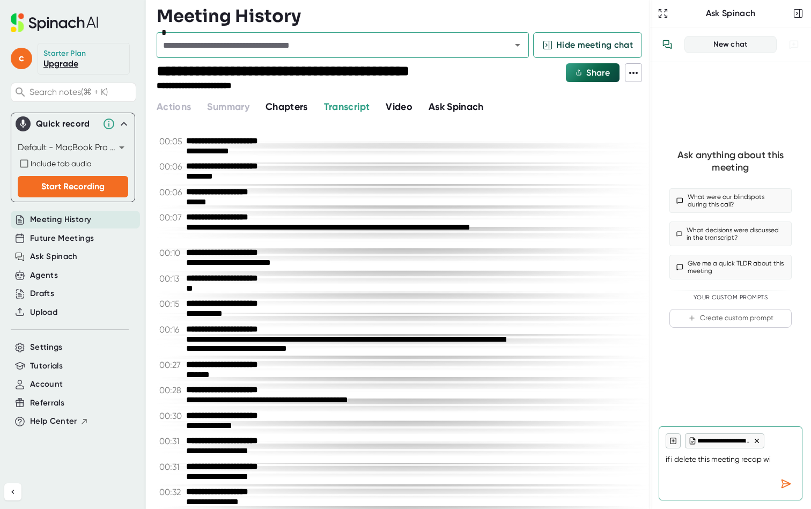
type textarea "x"
type textarea "if i delete this meeting recap will"
type textarea "x"
type textarea "if i delete this meeting recap will"
type textarea "x"
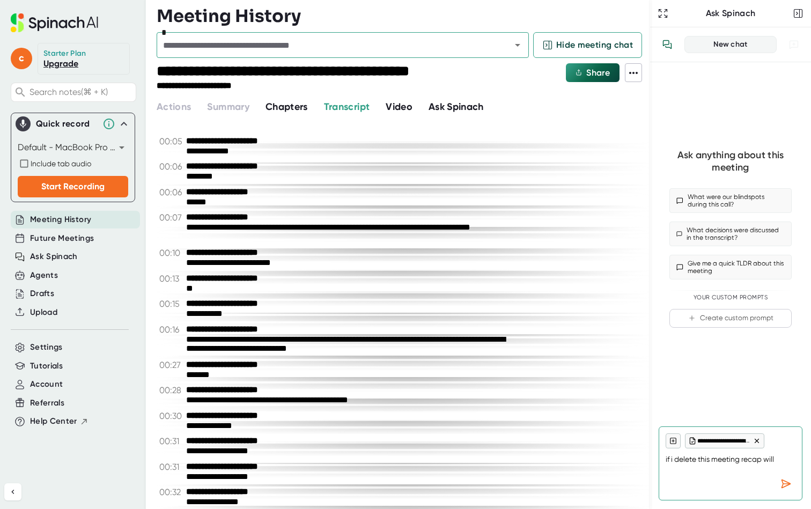
type textarea "if i delete this meeting recap will i"
type textarea "x"
type textarea "if i delete this meeting recap will it"
type textarea "x"
type textarea "if i delete this meeting recap will it"
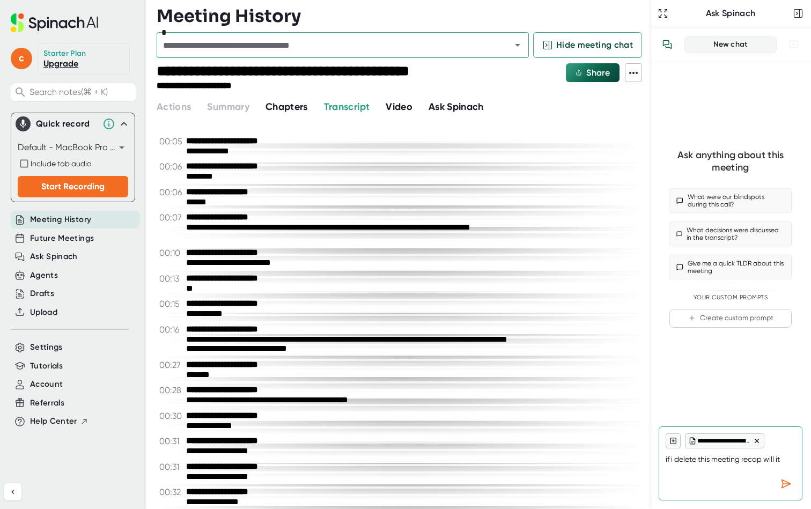
type textarea "x"
type textarea "if i delete this meeting recap will it b"
type textarea "x"
type textarea "if i delete this meeting recap will it be"
type textarea "x"
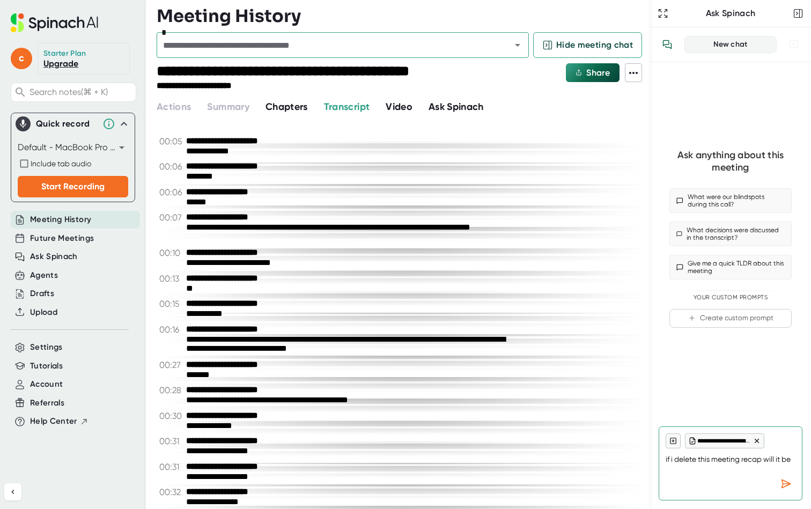
type textarea "if i delete this meeting recap will it be"
type textarea "x"
type textarea "if i delete this meeting recap will it be d"
type textarea "x"
type textarea "if i delete this meeting recap will it be de"
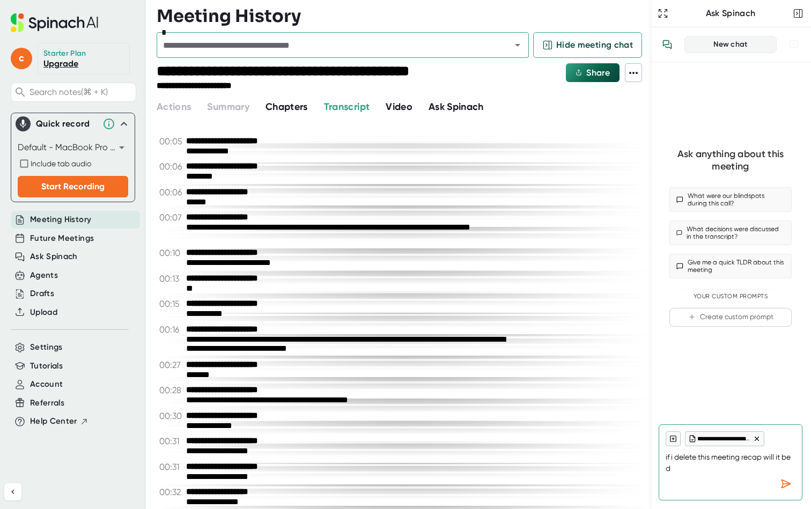
type textarea "x"
type textarea "if i delete this meeting recap will it be del"
type textarea "x"
type textarea "if i delete this meeting recap will it be dele"
type textarea "x"
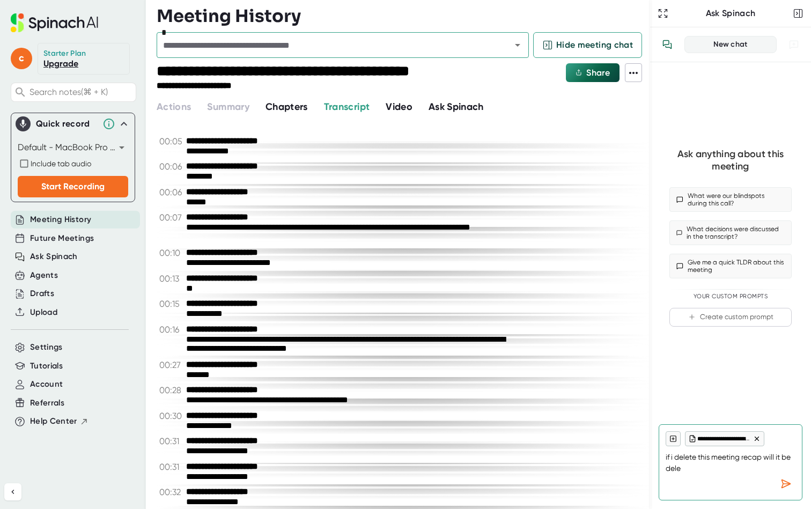
type textarea "if i delete this meeting recap will it be delet"
type textarea "x"
type textarea "if i delete this meeting recap will it be delete"
type textarea "x"
type textarea "if i delete this meeting recap will it be deleted"
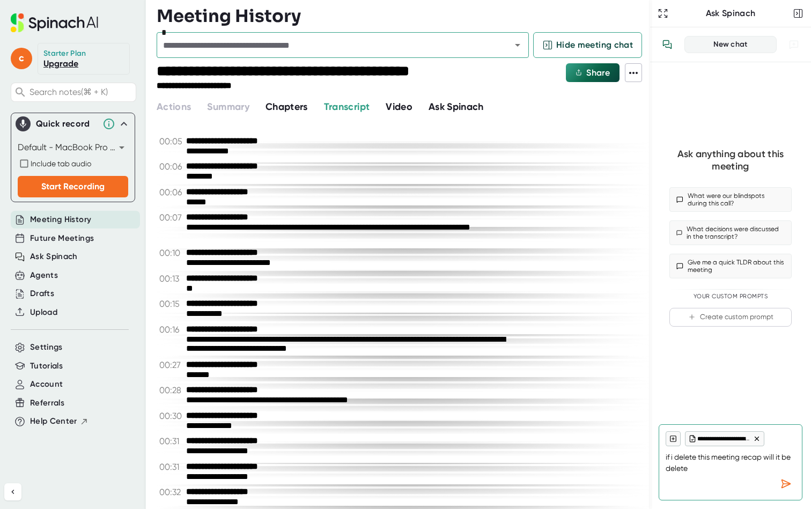
type textarea "x"
type textarea "if i delete this meeting recap will it be deleted"
type textarea "x"
type textarea "if i delete this meeting recap will it be deleted f"
type textarea "x"
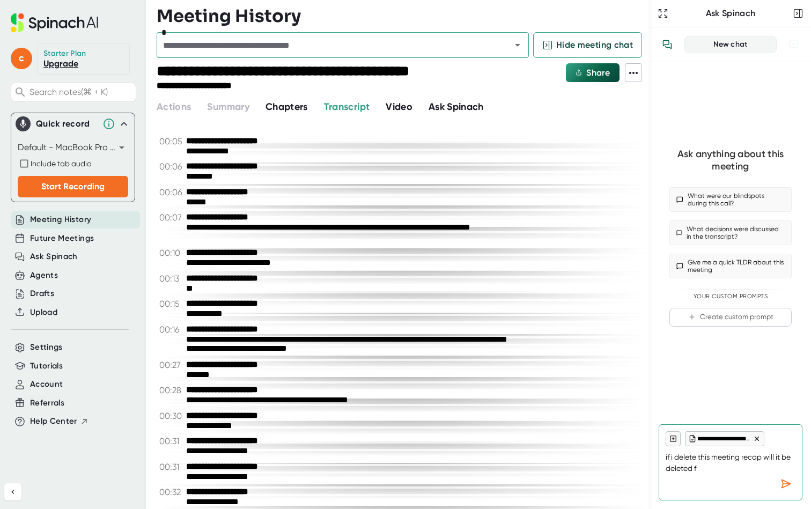
type textarea "if i delete this meeting recap will it be deleted fo"
type textarea "x"
type textarea "if i delete this meeting recap will it be deleted for"
type textarea "x"
type textarea "if i delete this meeting recap will it be deleted form"
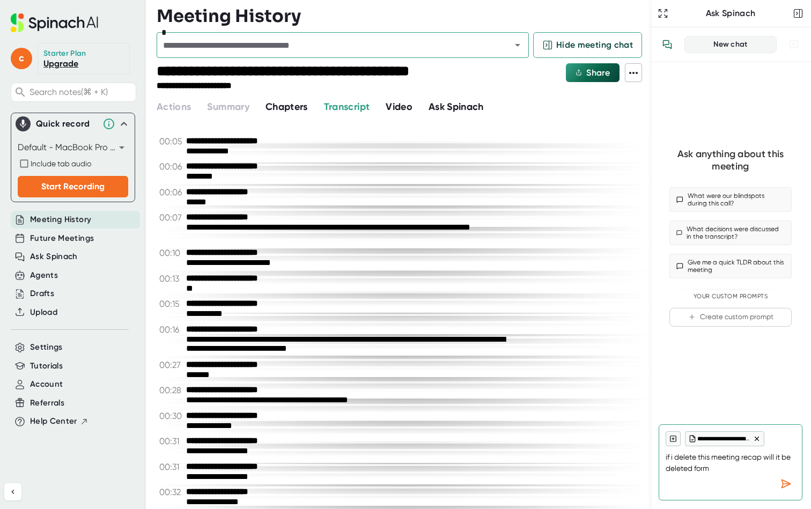
type textarea "x"
type textarea "if i delete this meeting recap will it be deleted form"
type textarea "x"
type textarea "if i delete this meeting recap will it be deleted form a"
type textarea "x"
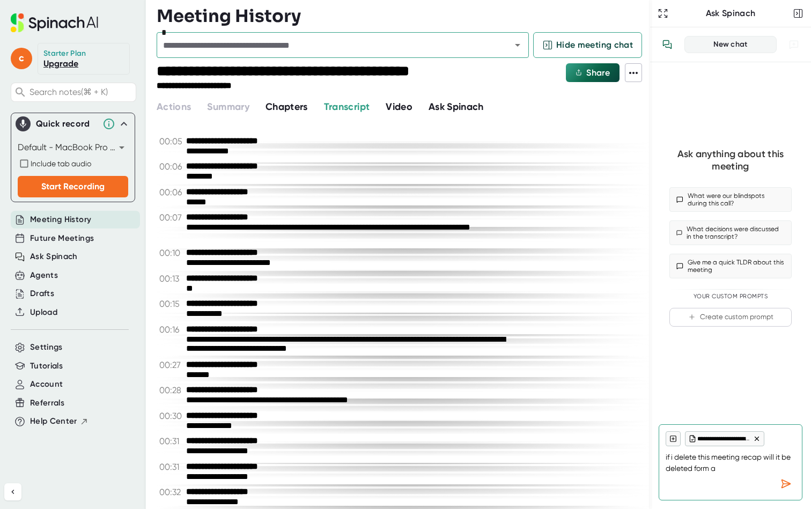
type textarea "if i delete this meeting recap will it be deleted form al"
type textarea "x"
type textarea "if i delete this meeting recap will it be deleted form all"
type textarea "x"
type textarea "if i delete this meeting recap will it be deleted form all"
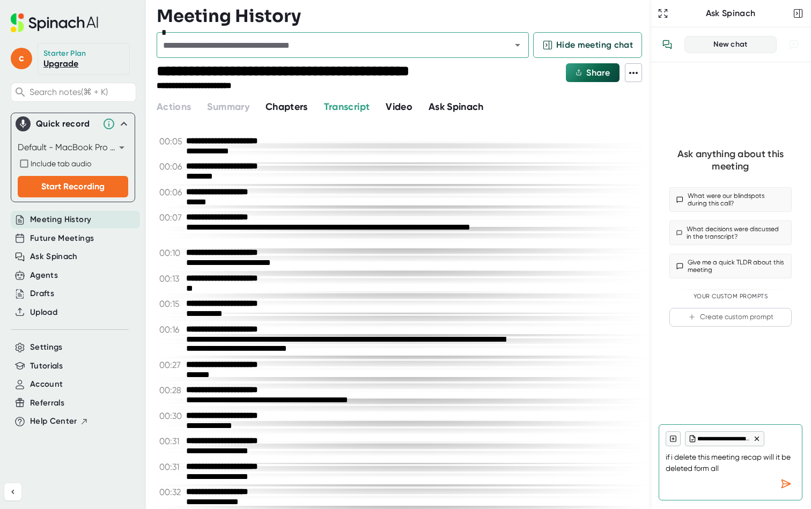
type textarea "x"
type textarea "if i delete this meeting recap will it be deleted form all p"
type textarea "x"
type textarea "if i delete this meeting recap will it be deleted form all pa"
type textarea "x"
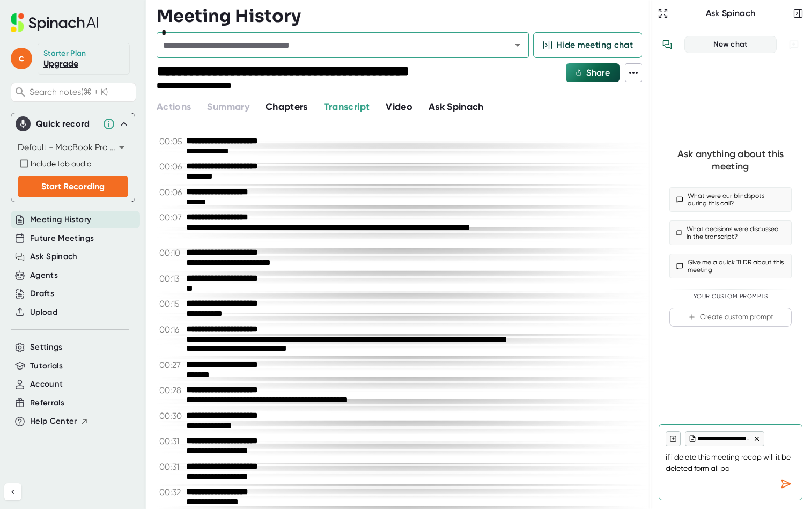
type textarea "if i delete this meeting recap will it be deleted form all par"
type textarea "x"
type textarea "if i delete this meeting recap will it be deleted form all part"
type textarea "x"
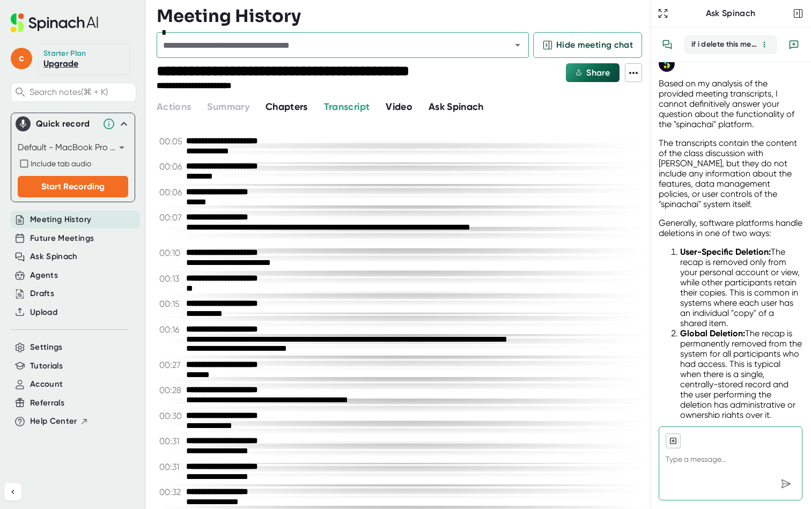
scroll to position [96, 0]
click at [74, 420] on span "Help Center" at bounding box center [53, 421] width 47 height 12
click at [412, 110] on span "Video" at bounding box center [399, 107] width 27 height 12
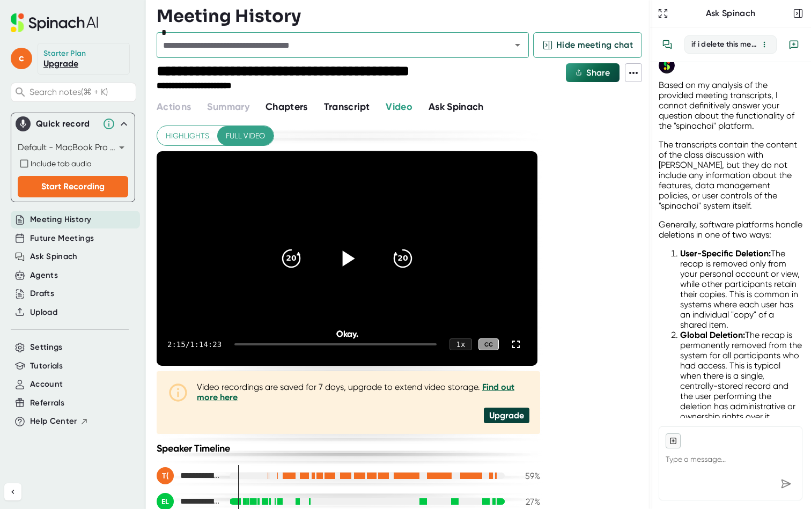
click at [352, 261] on icon at bounding box center [347, 258] width 27 height 27
click at [323, 341] on div "0:00 / 1:14:23 1 x CC" at bounding box center [347, 344] width 381 height 43
click at [323, 349] on div "0:01 / 1:14:23 1 x CC" at bounding box center [347, 344] width 381 height 43
click at [323, 343] on div at bounding box center [335, 344] width 202 height 2
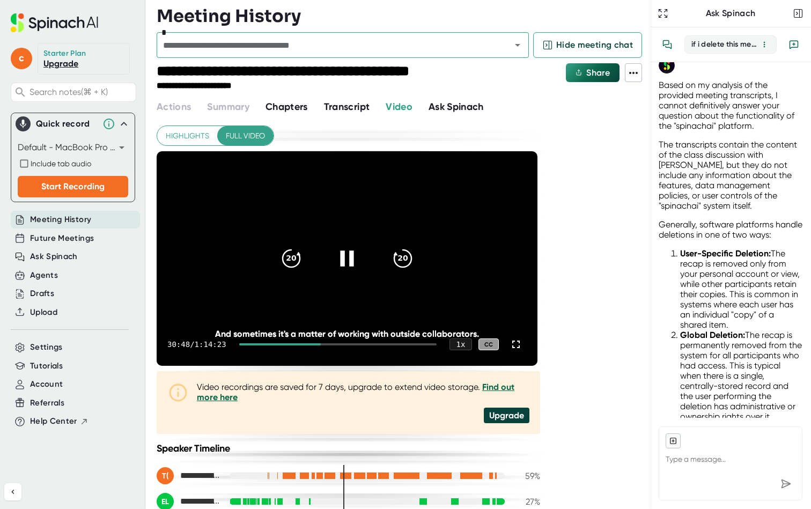
click at [360, 341] on div "30:48 / 1:14:23 1 x CC" at bounding box center [347, 344] width 381 height 43
click at [353, 258] on icon at bounding box center [347, 258] width 27 height 27
click at [633, 77] on icon at bounding box center [633, 73] width 13 height 13
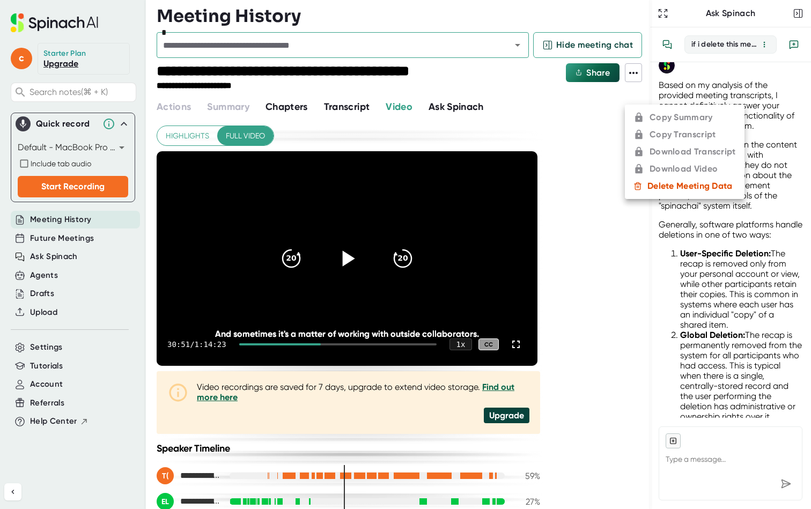
click at [527, 151] on div at bounding box center [405, 254] width 811 height 509
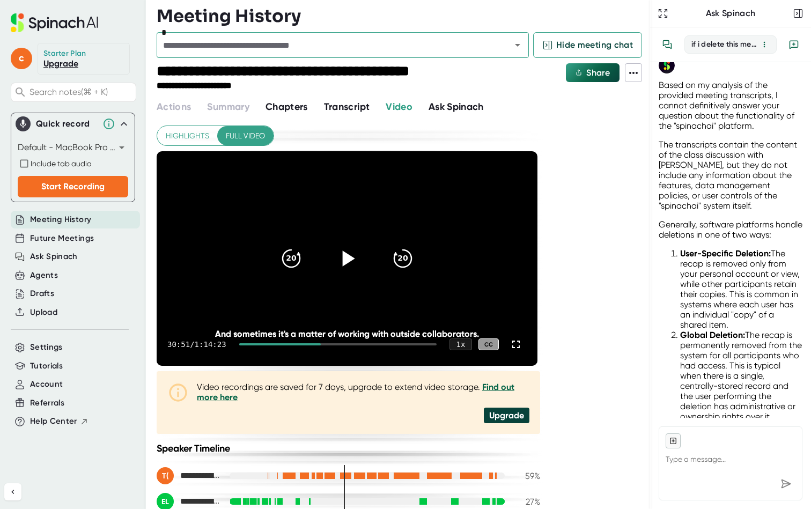
scroll to position [145, 0]
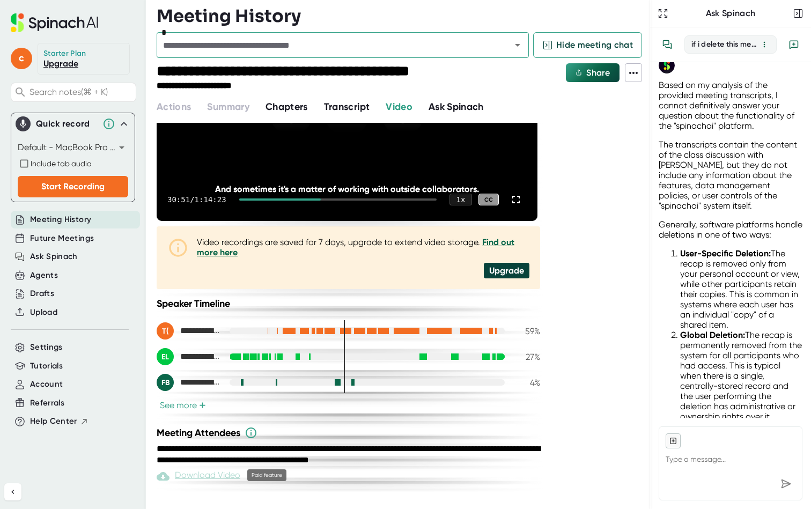
click at [198, 475] on div "Download Video" at bounding box center [199, 476] width 84 height 13
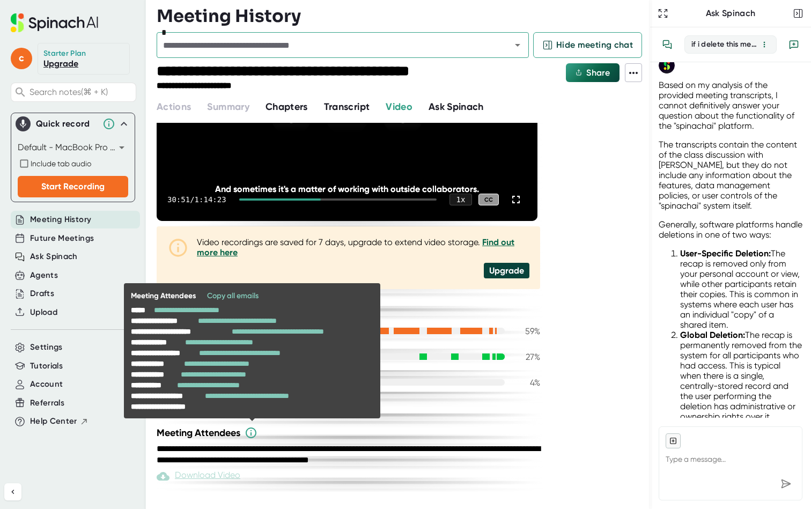
click at [252, 433] on icon at bounding box center [251, 432] width 13 height 13
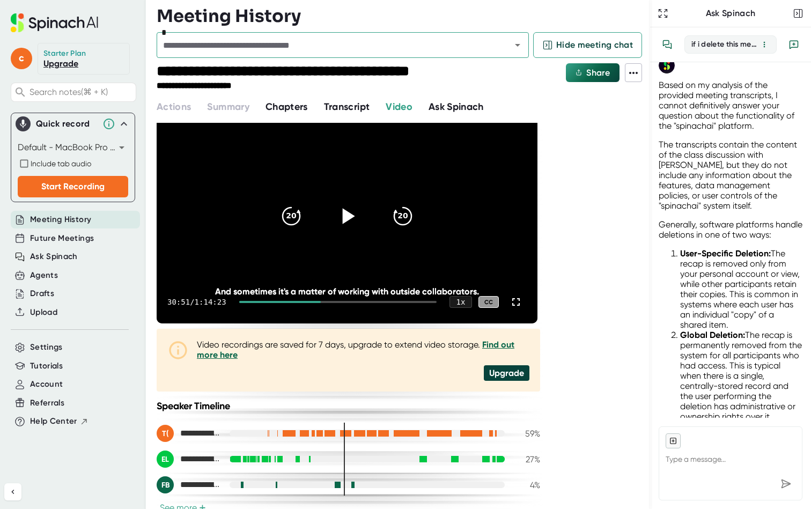
scroll to position [0, 0]
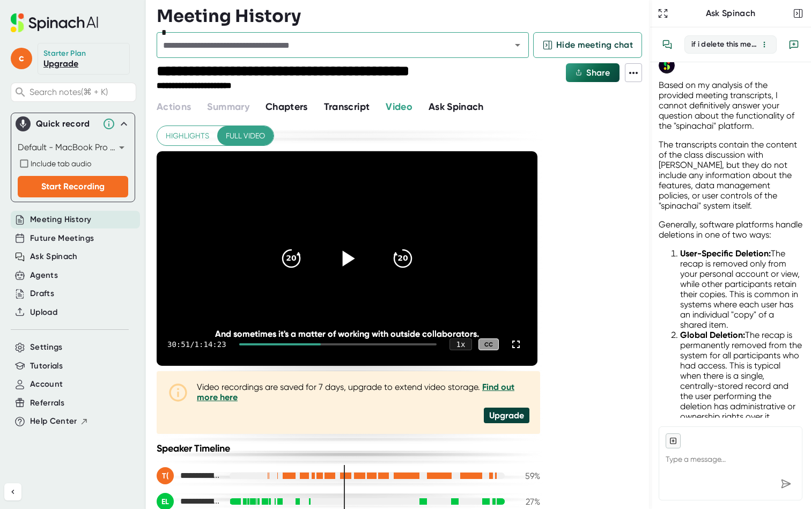
click at [631, 67] on icon at bounding box center [633, 73] width 13 height 13
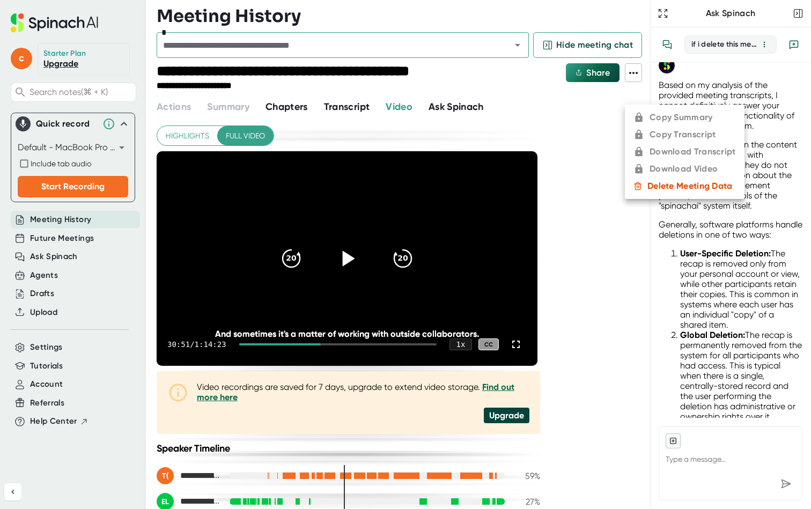
click at [641, 186] on icon at bounding box center [637, 186] width 9 height 9
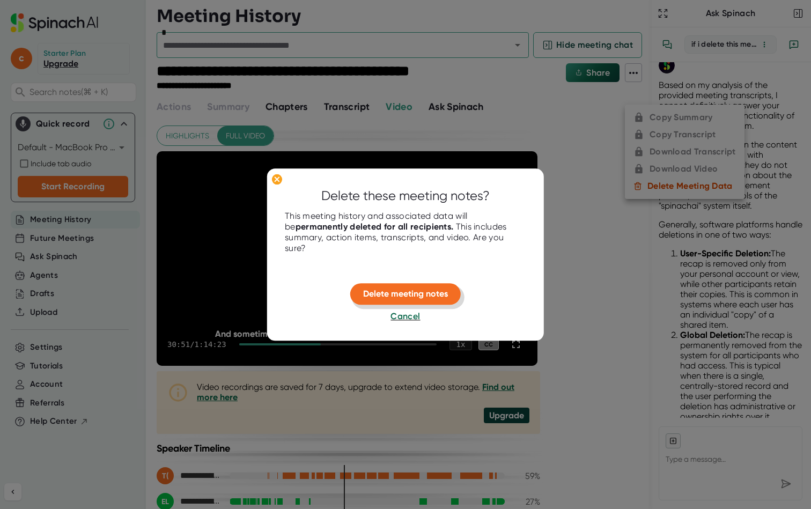
click at [427, 292] on span "Delete meeting notes" at bounding box center [405, 294] width 85 height 10
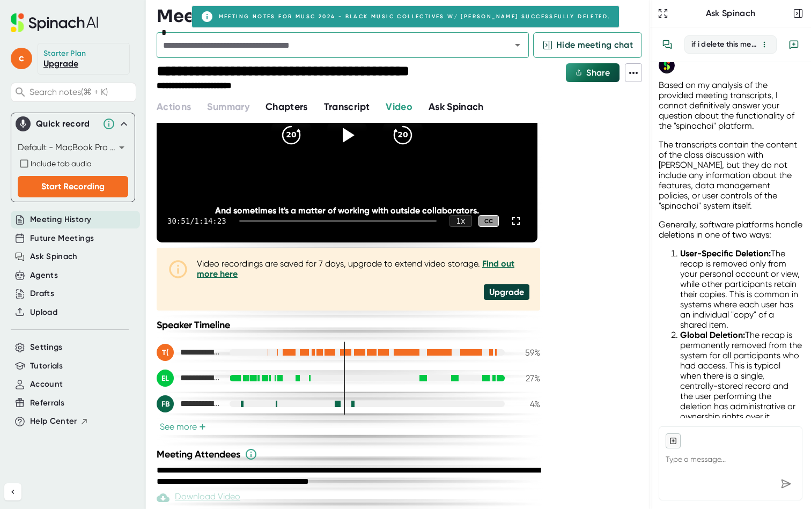
scroll to position [145, 0]
